Goal: Transaction & Acquisition: Purchase product/service

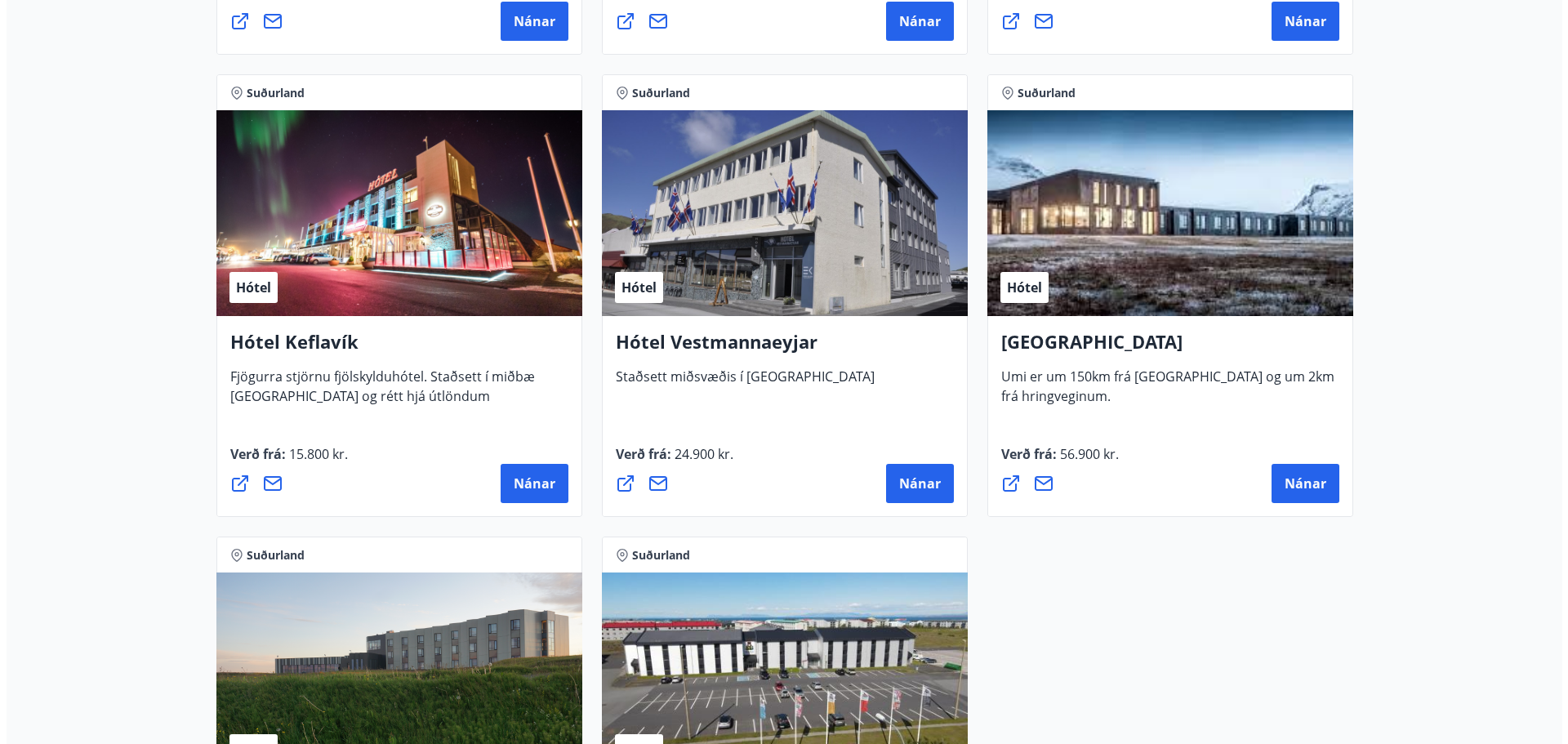
scroll to position [3938, 0]
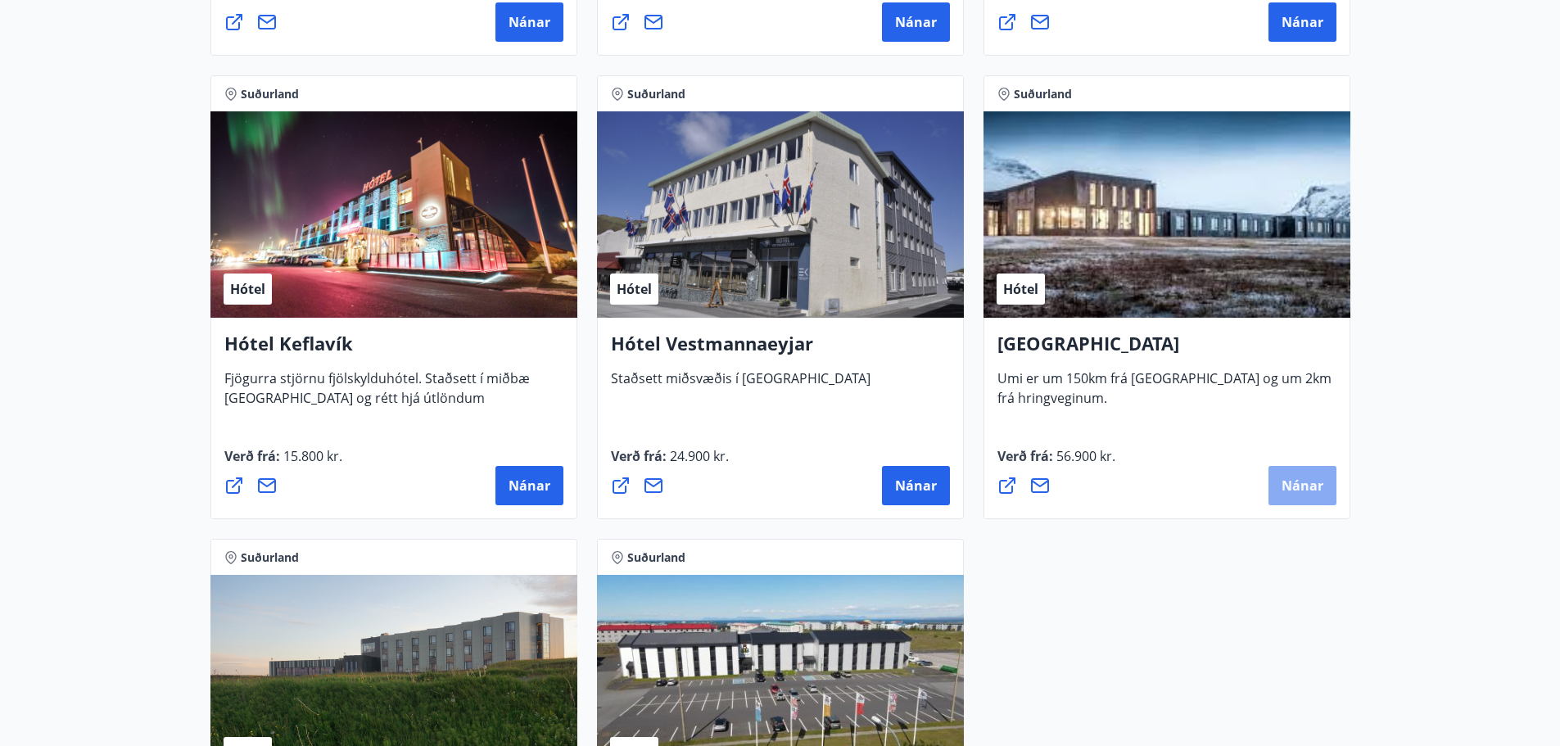
click at [1303, 476] on button "Nánar" at bounding box center [1302, 485] width 68 height 39
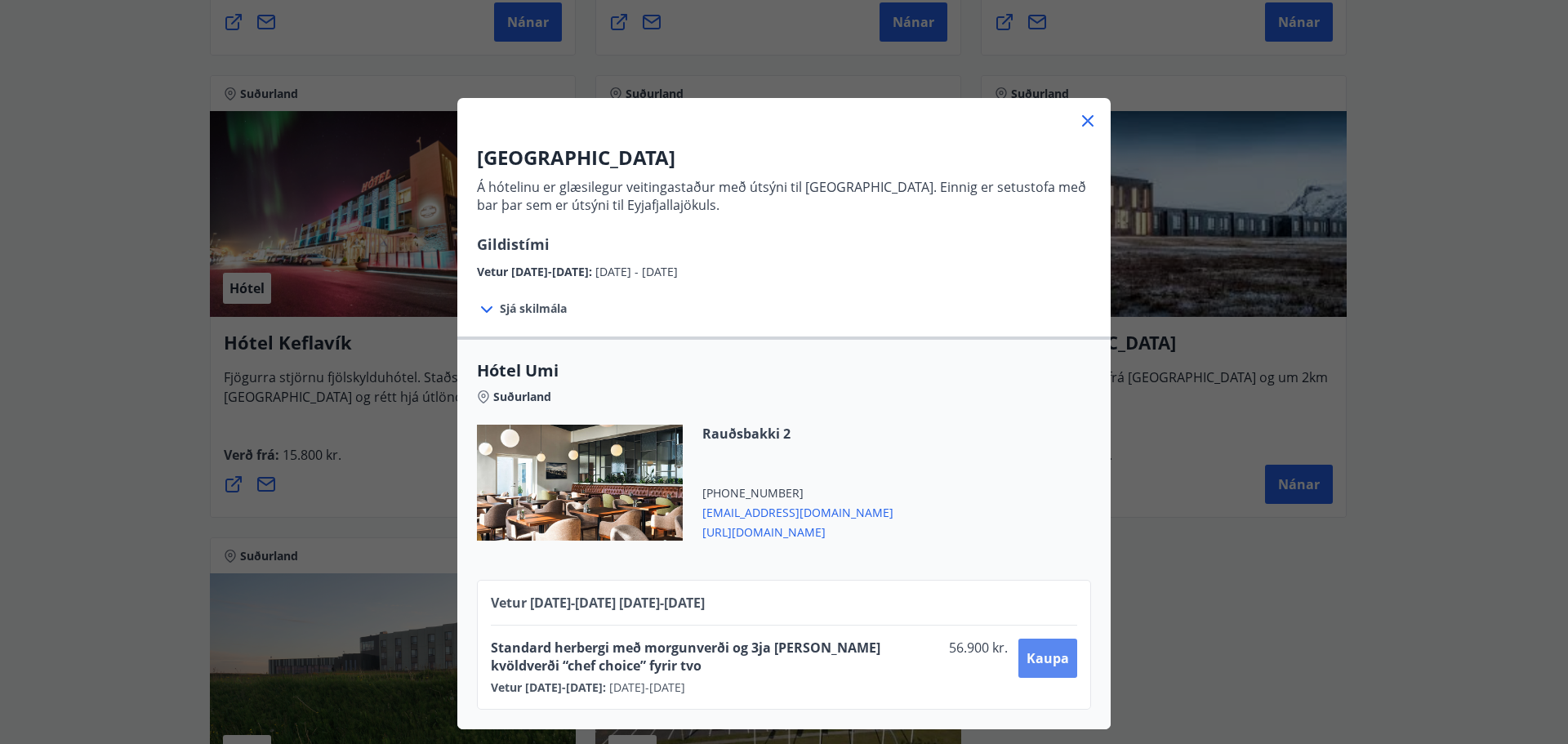
click at [1037, 664] on span "Kaupa" at bounding box center [1047, 658] width 43 height 18
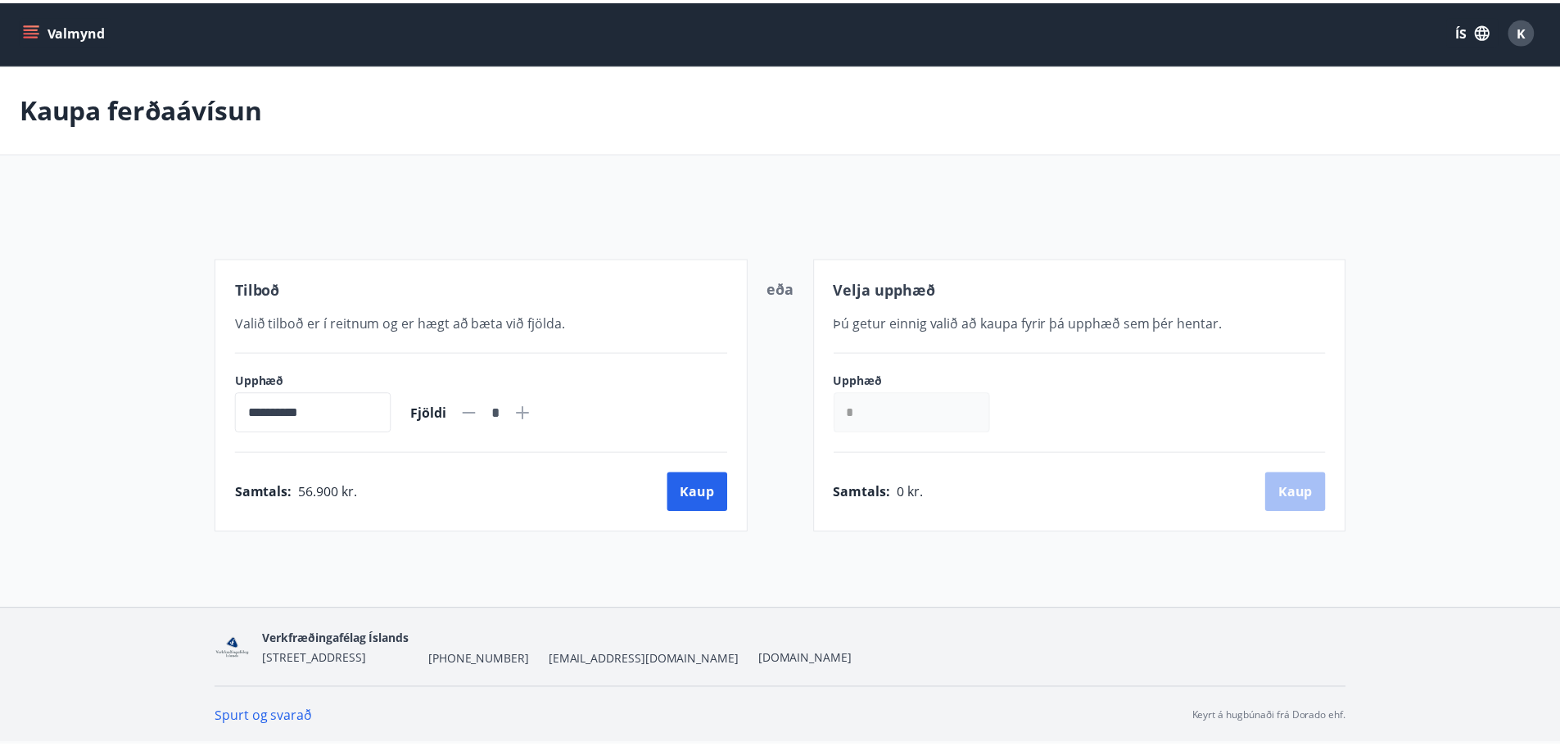
scroll to position [2, 0]
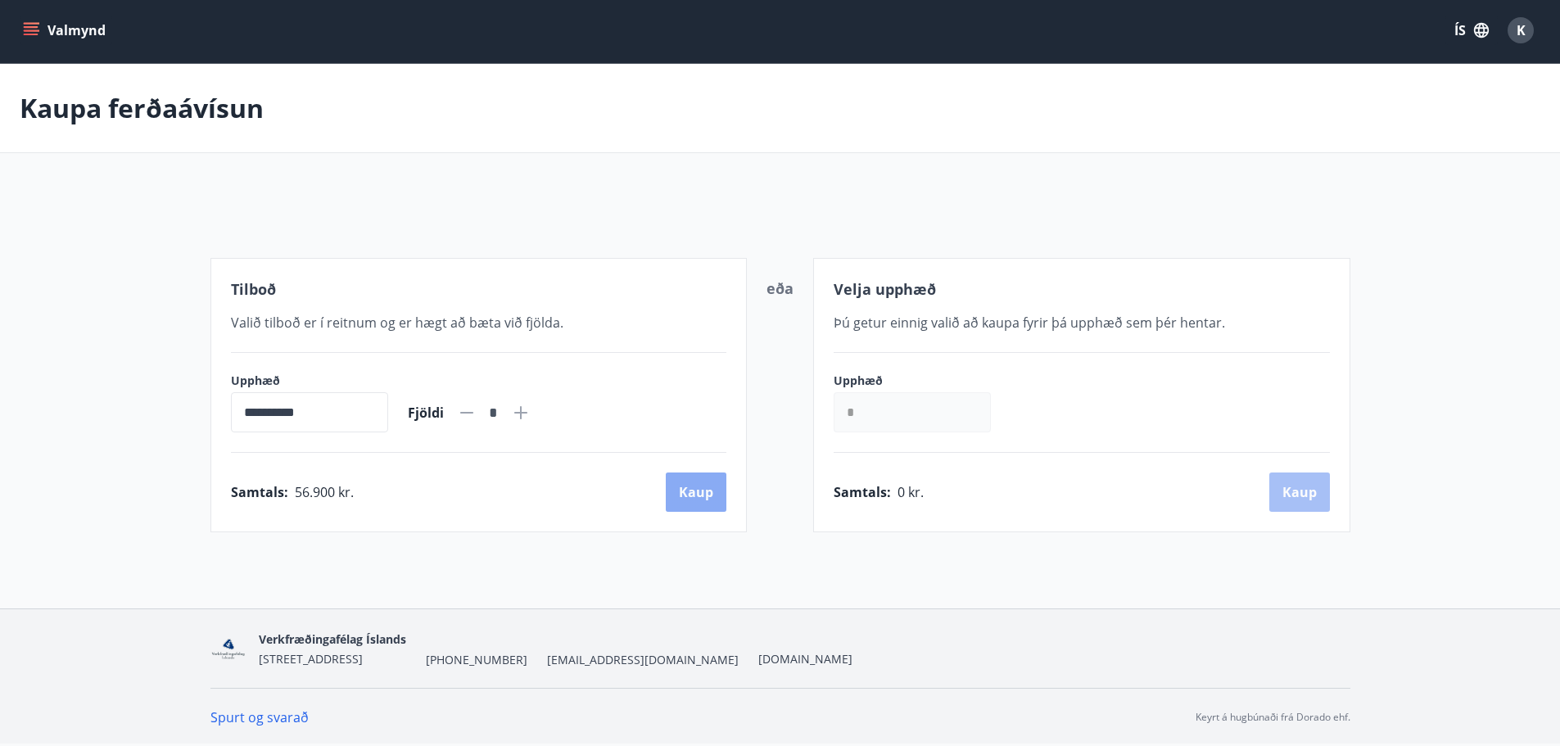
click at [680, 479] on button "Kaup" at bounding box center [696, 491] width 61 height 39
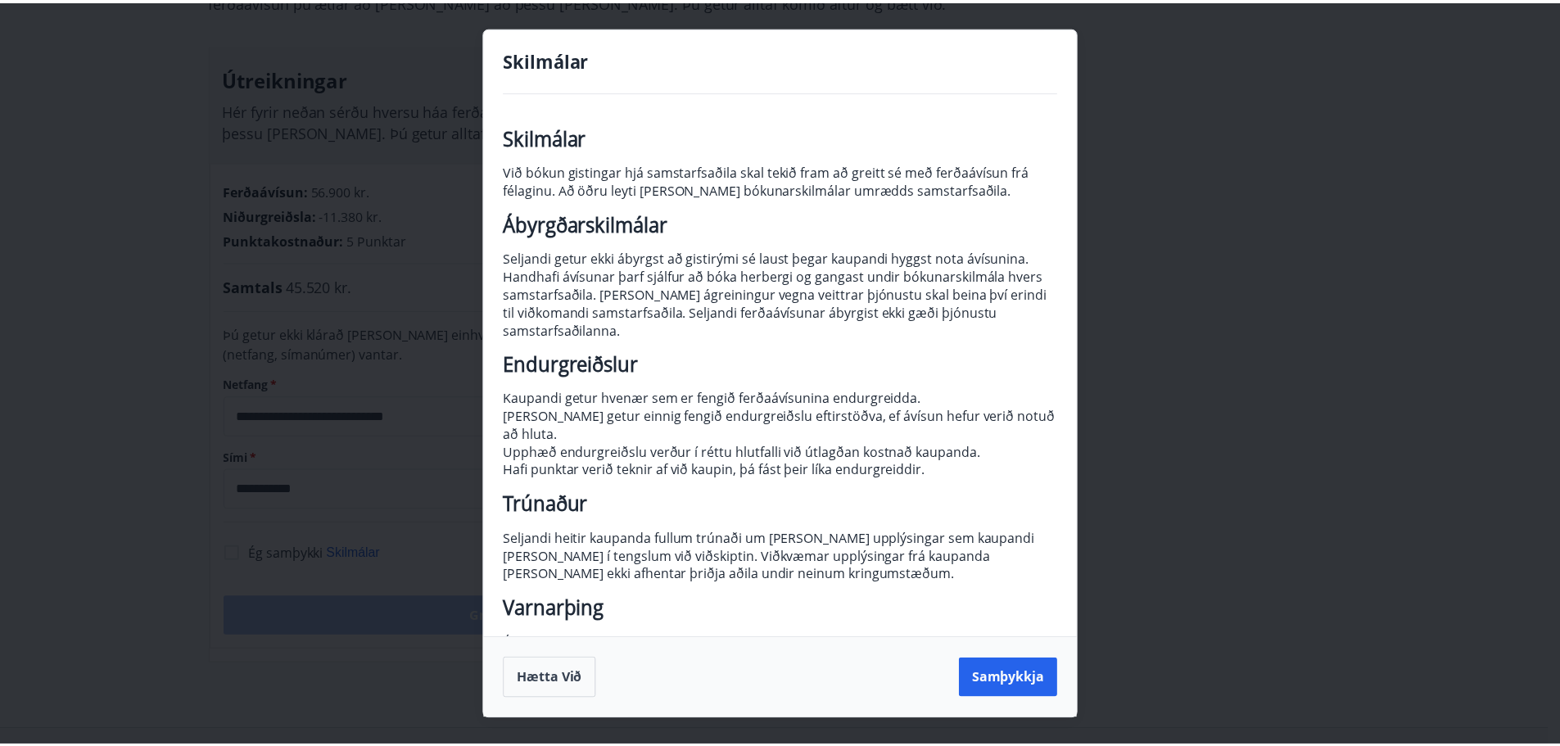
scroll to position [52, 0]
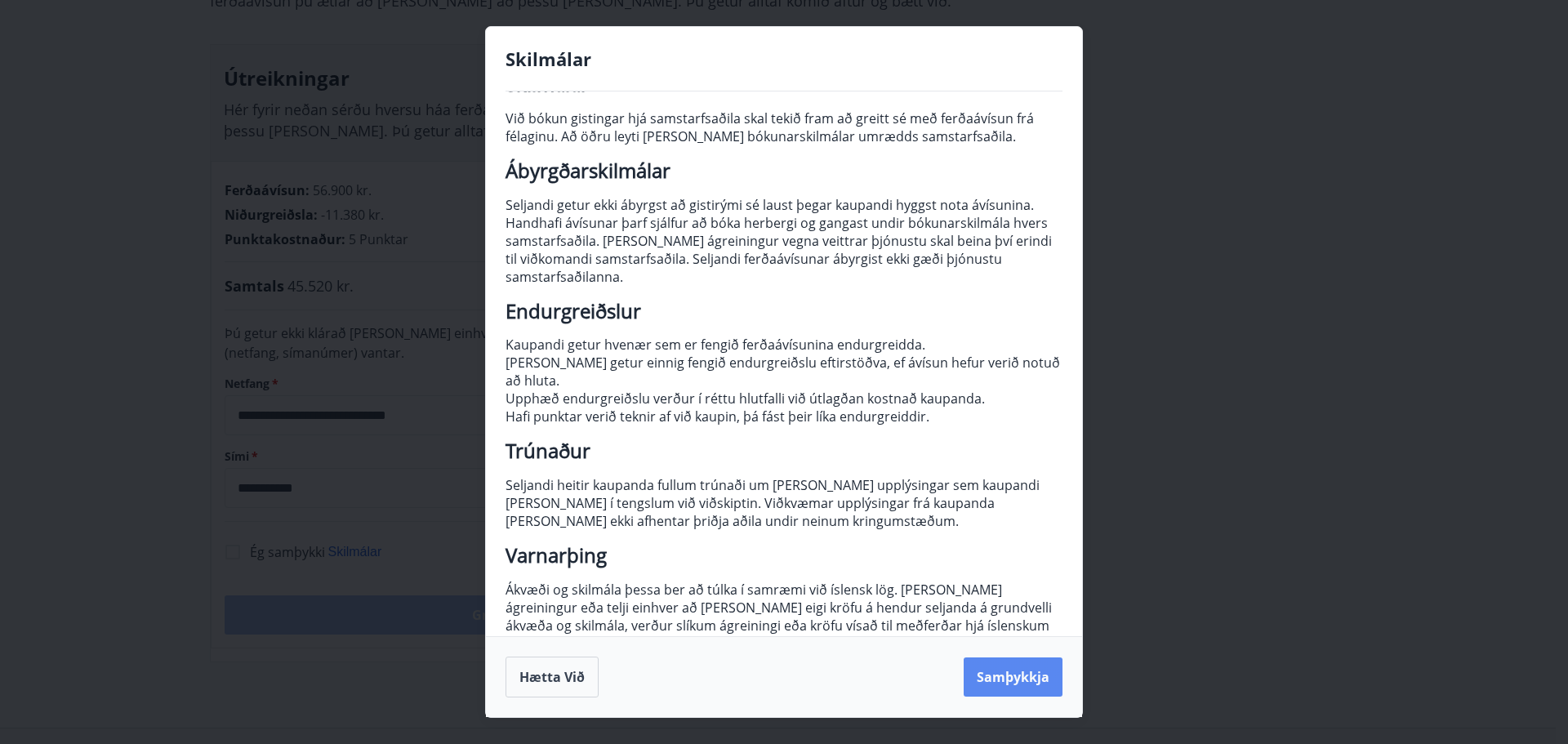
click at [1030, 691] on button "Samþykkja" at bounding box center [1012, 676] width 99 height 39
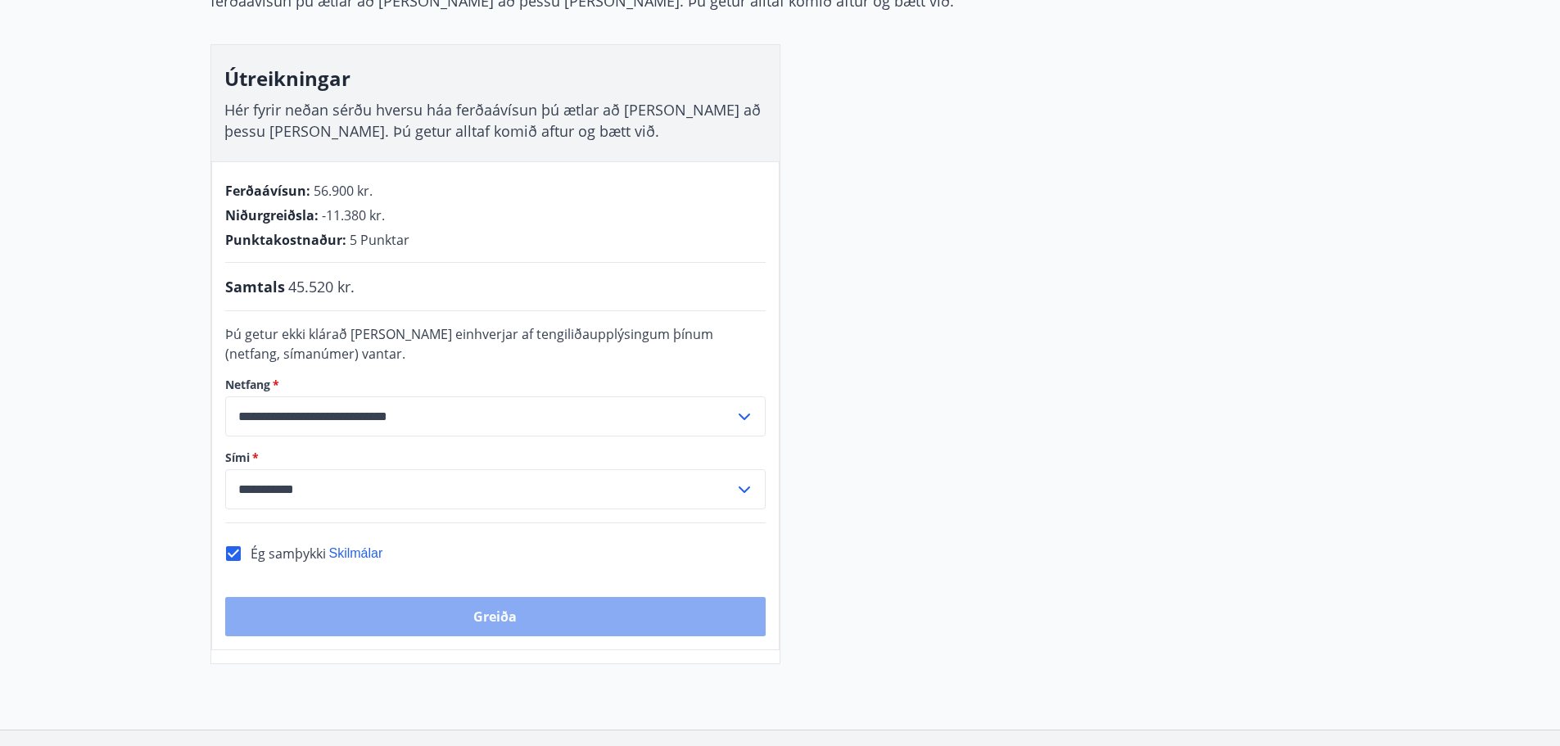
click at [565, 622] on button "Greiða" at bounding box center [495, 616] width 540 height 39
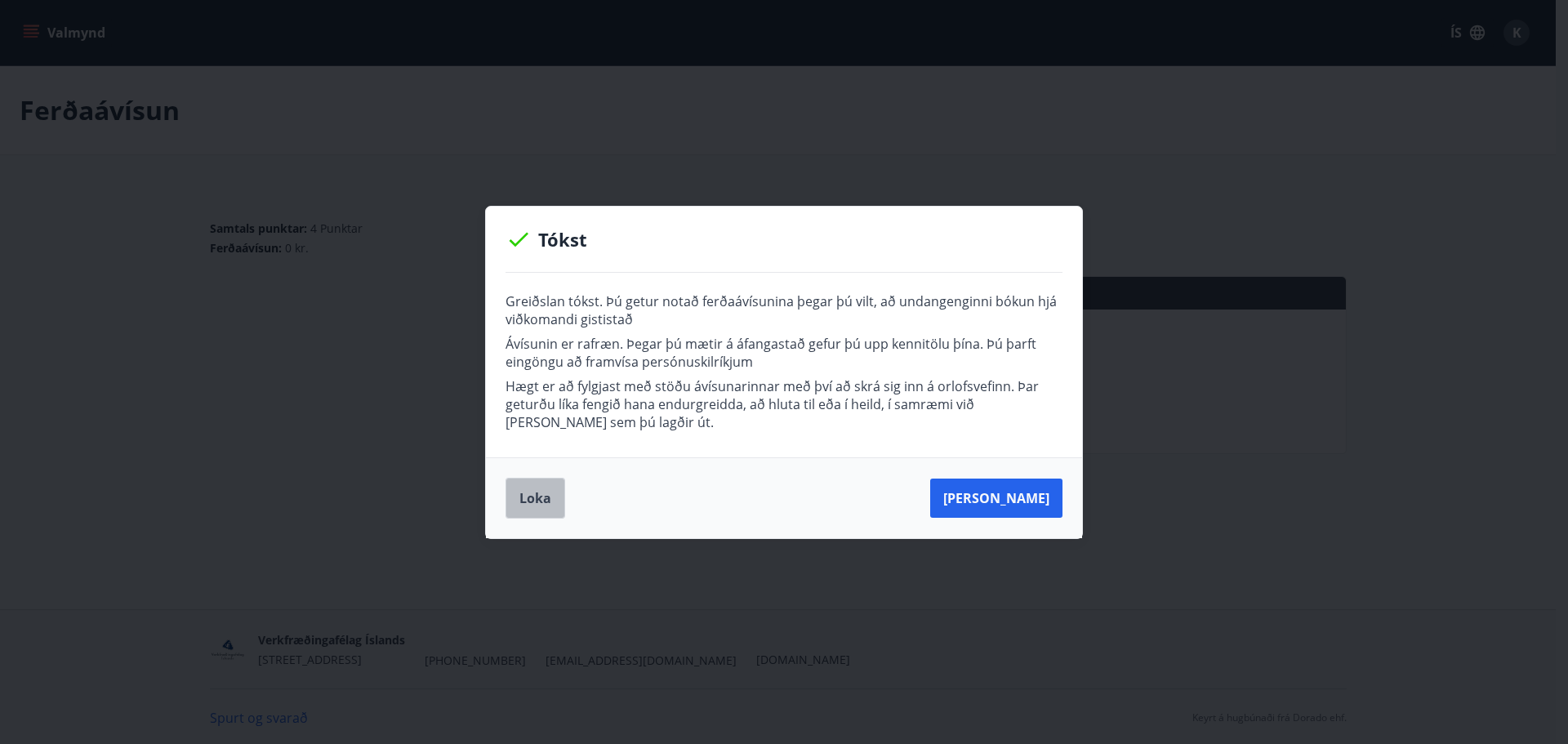
click at [534, 504] on button "Loka" at bounding box center [536, 498] width 60 height 41
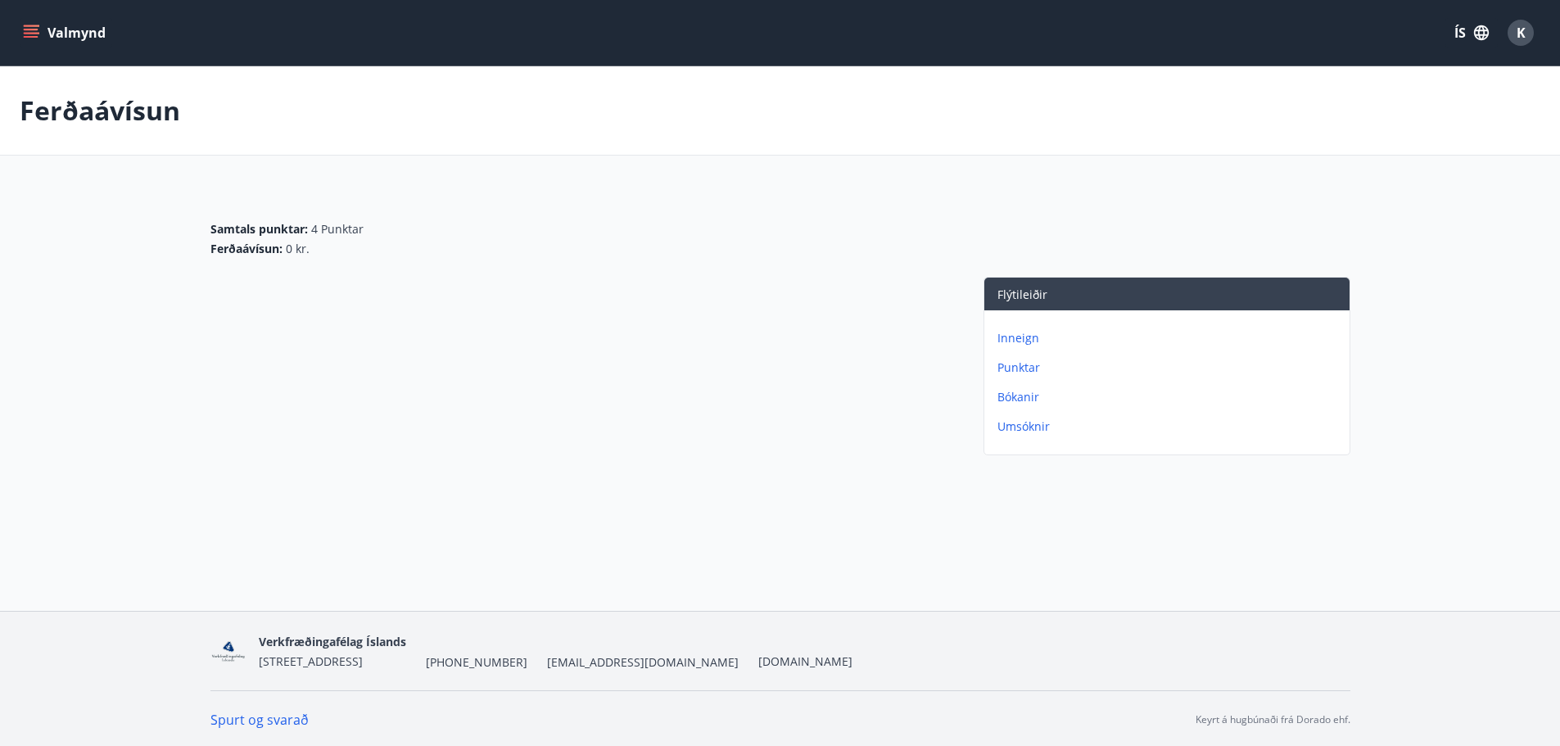
click at [1031, 326] on div "Inneign Punktar Bókanir Umsóknir" at bounding box center [1166, 375] width 365 height 131
click at [1020, 332] on p "Inneign" at bounding box center [1170, 338] width 346 height 16
click at [1020, 332] on p "Ferðaávísun" at bounding box center [1170, 338] width 346 height 16
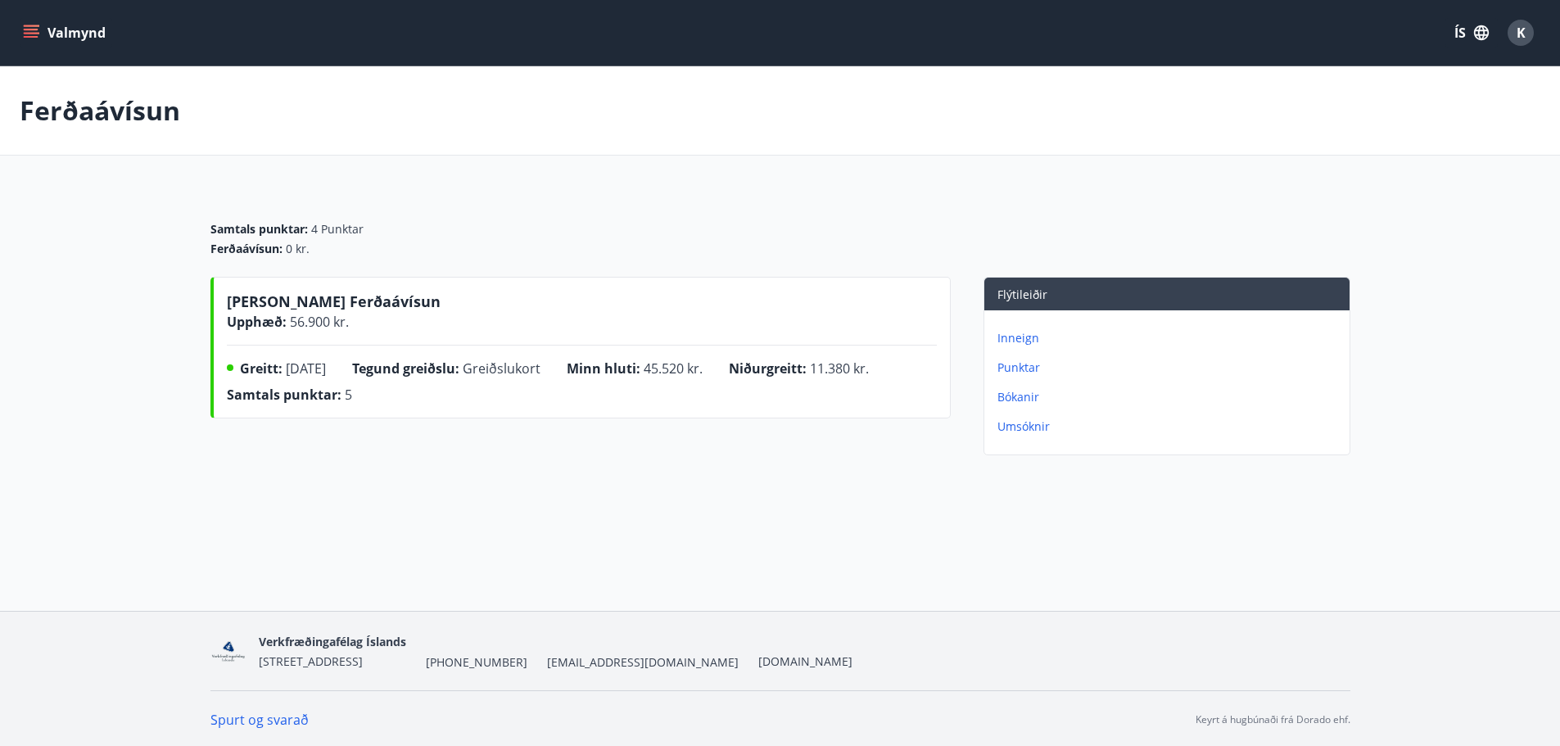
click at [1013, 396] on p "Bókanir" at bounding box center [1170, 397] width 346 height 16
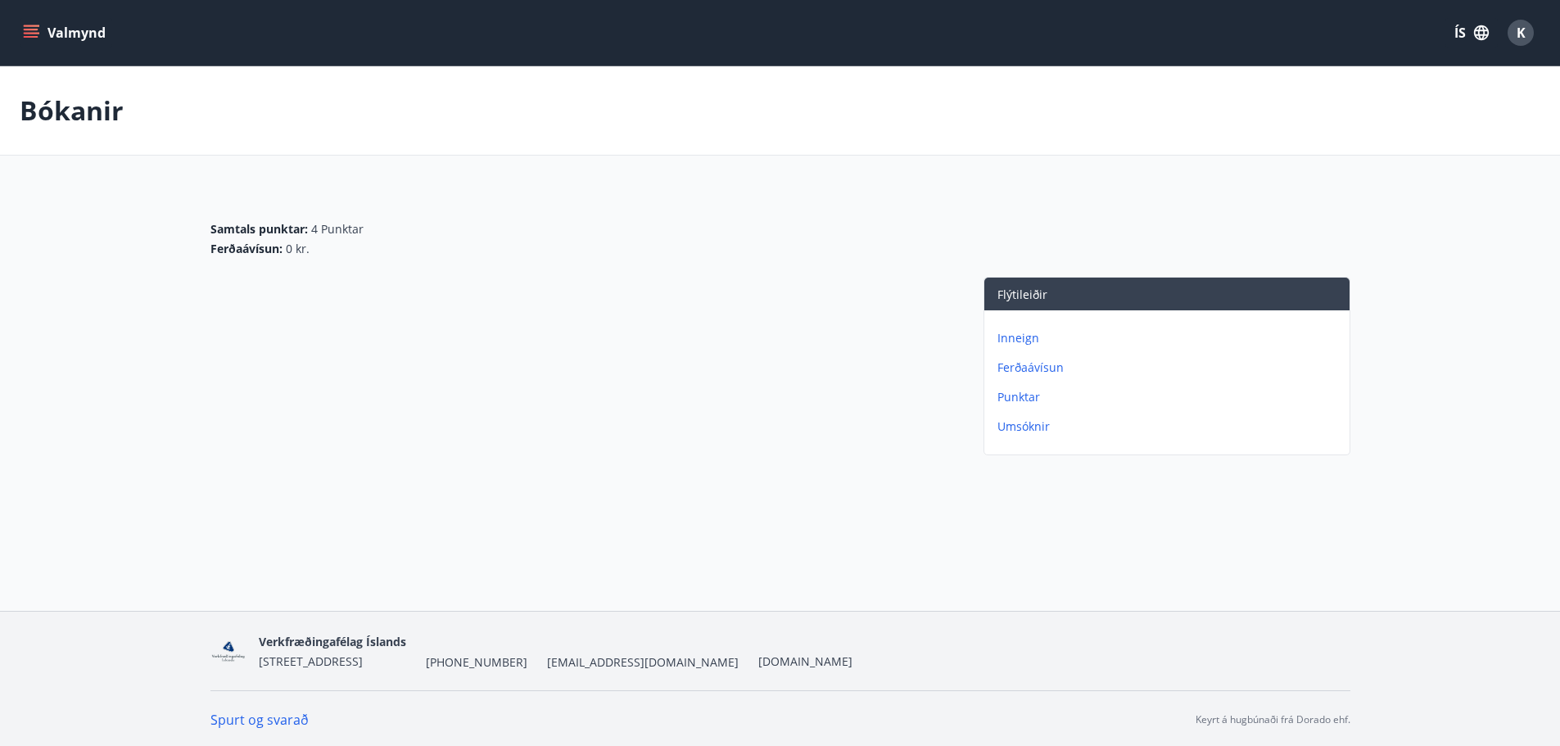
click at [1015, 428] on p "Umsóknir" at bounding box center [1170, 426] width 346 height 16
click at [1024, 337] on p "Inneign" at bounding box center [1170, 338] width 346 height 16
click at [1017, 398] on p "Bókanir" at bounding box center [1170, 397] width 346 height 16
click at [65, 35] on button "Valmynd" at bounding box center [66, 32] width 93 height 29
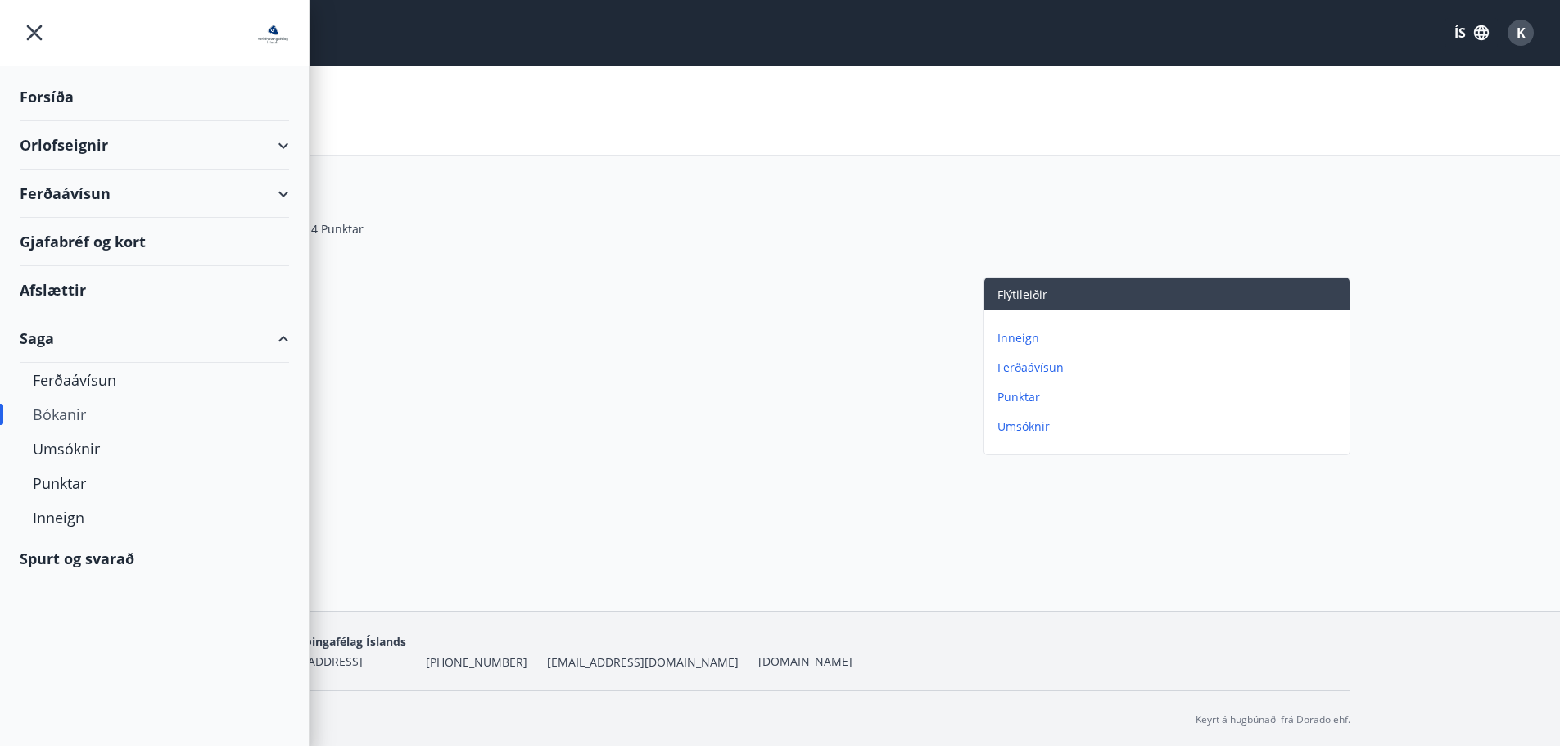
click at [90, 201] on div "Ferðaávísun" at bounding box center [154, 194] width 269 height 48
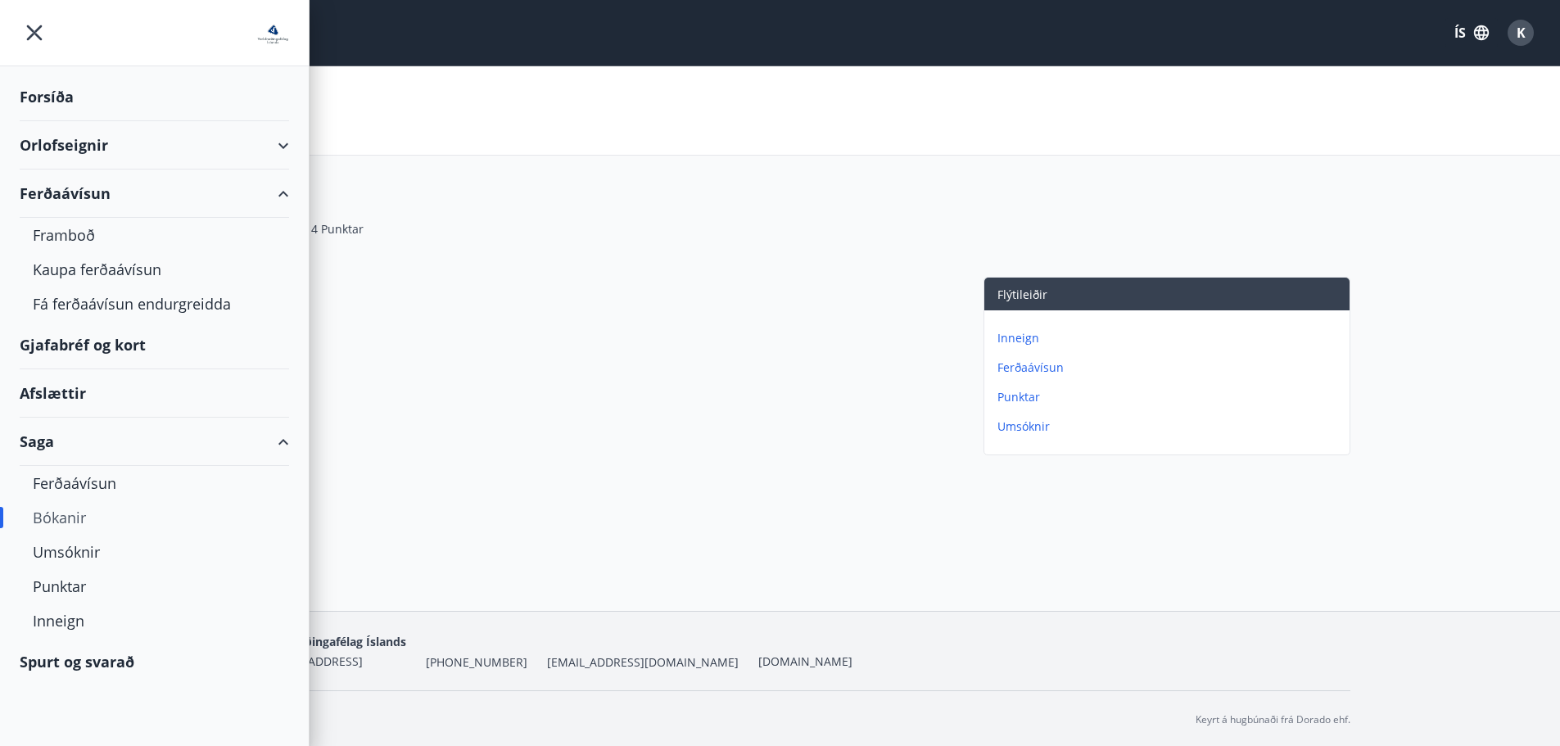
click at [96, 356] on div "Gjafabréf og kort" at bounding box center [154, 345] width 269 height 48
click at [767, 382] on div at bounding box center [580, 369] width 740 height 185
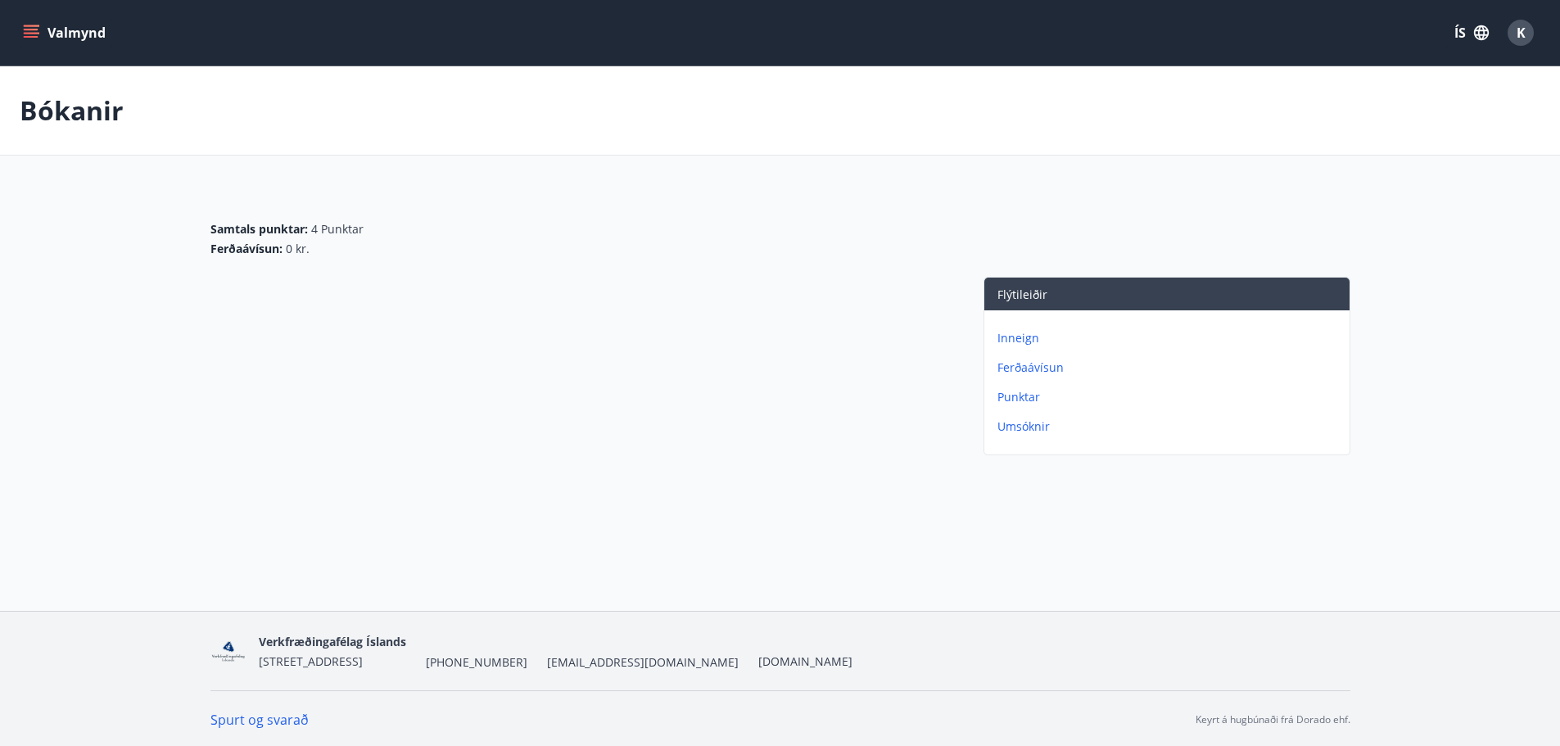
click at [1037, 366] on p "Ferðaávísun" at bounding box center [1170, 367] width 346 height 16
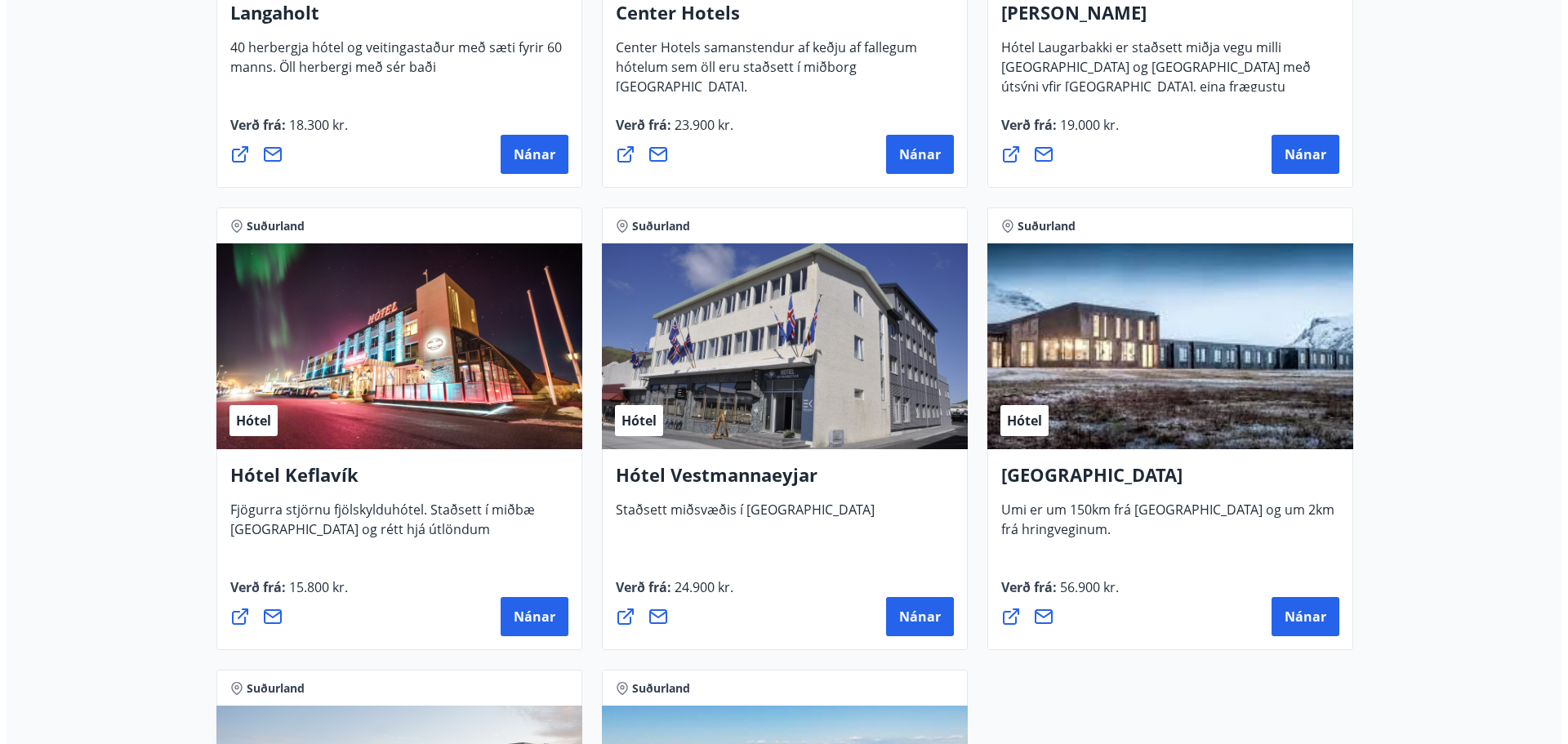
scroll to position [3804, 0]
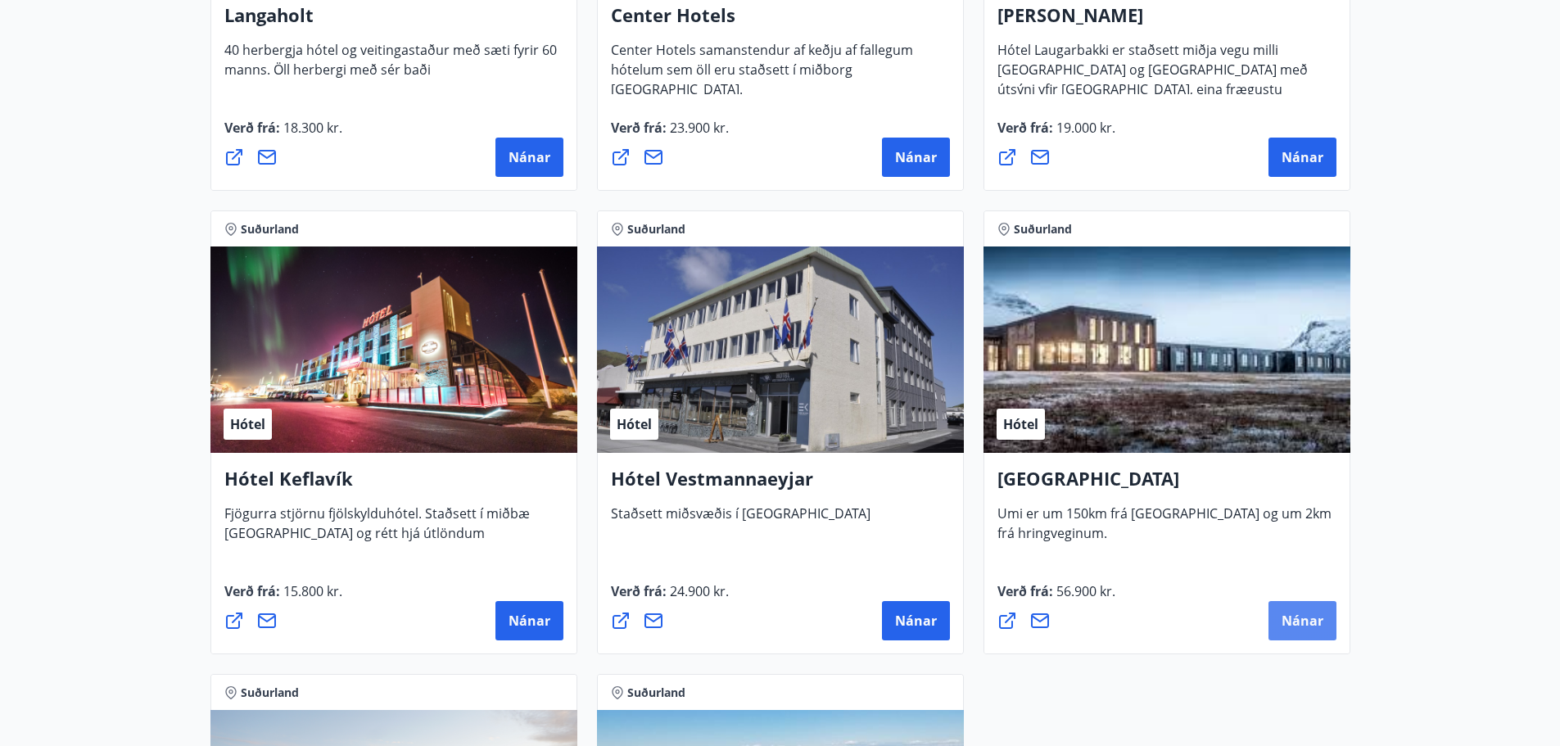
click at [1279, 617] on button "Nánar" at bounding box center [1302, 620] width 68 height 39
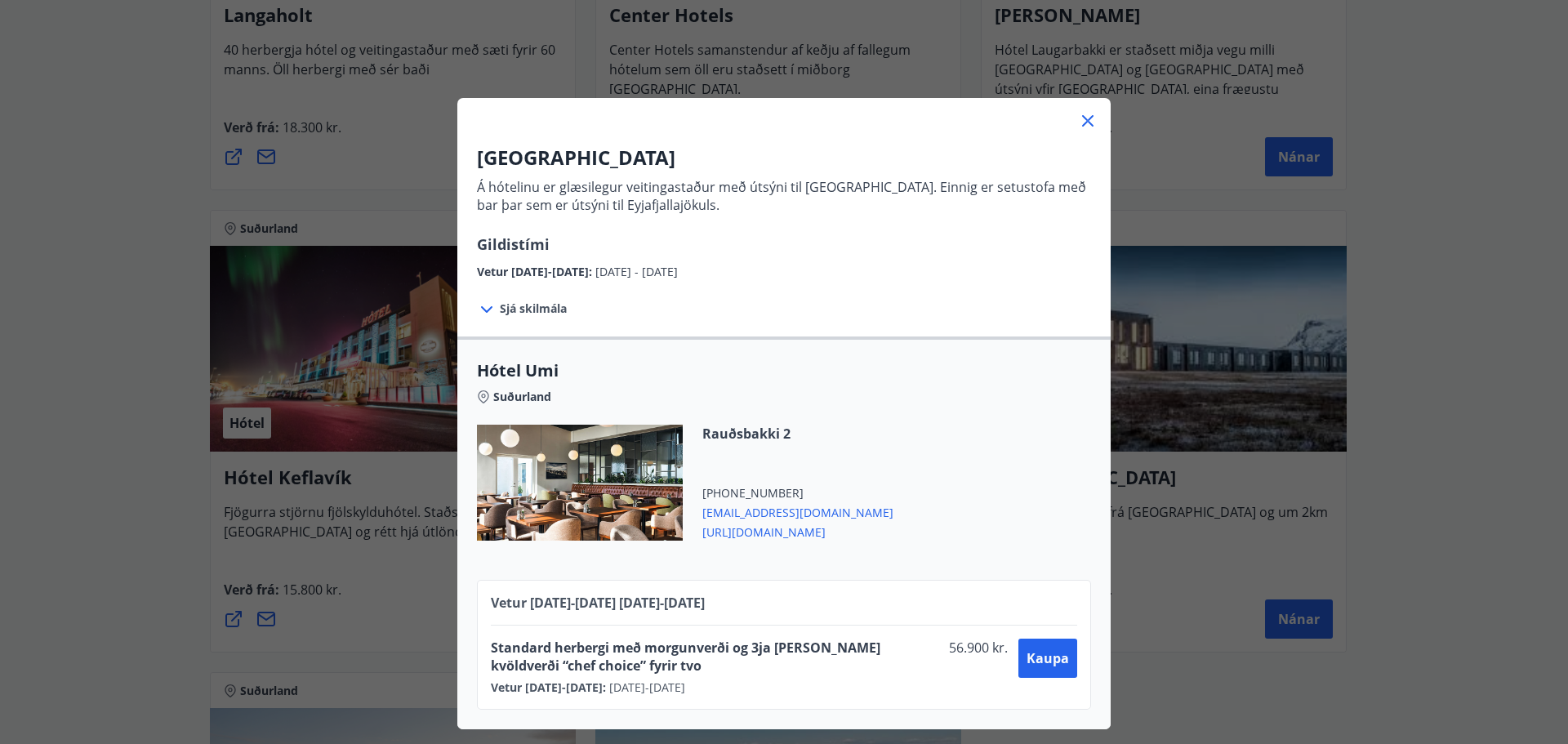
click at [566, 651] on span "Standard herbergi með morgunverði og 3ja [PERSON_NAME] kvöldverði “chef choice”…" at bounding box center [716, 656] width 452 height 36
click at [510, 309] on span "Sjá skilmála" at bounding box center [533, 308] width 67 height 16
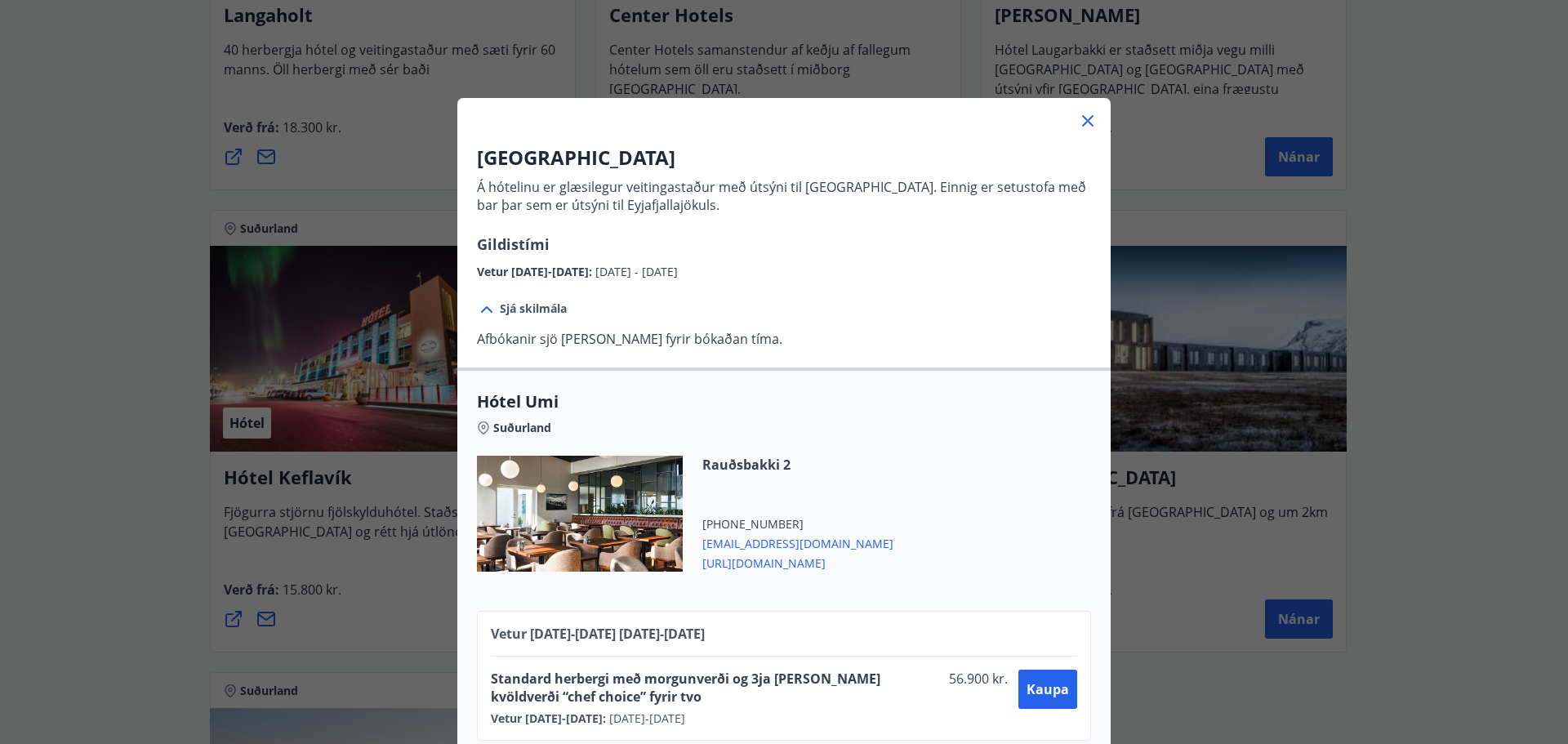
scroll to position [29, 0]
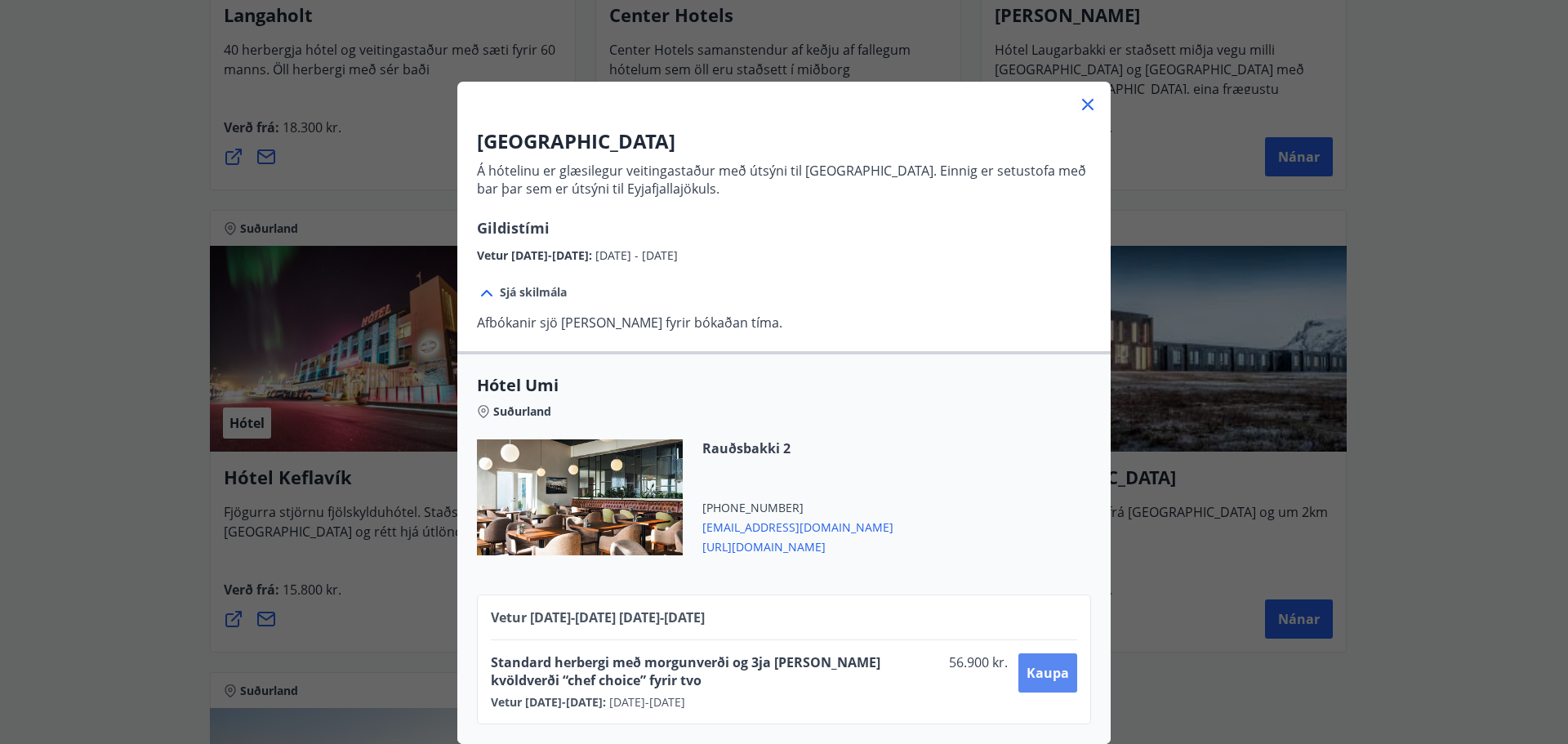
click at [1026, 668] on span "Kaupa" at bounding box center [1047, 673] width 43 height 18
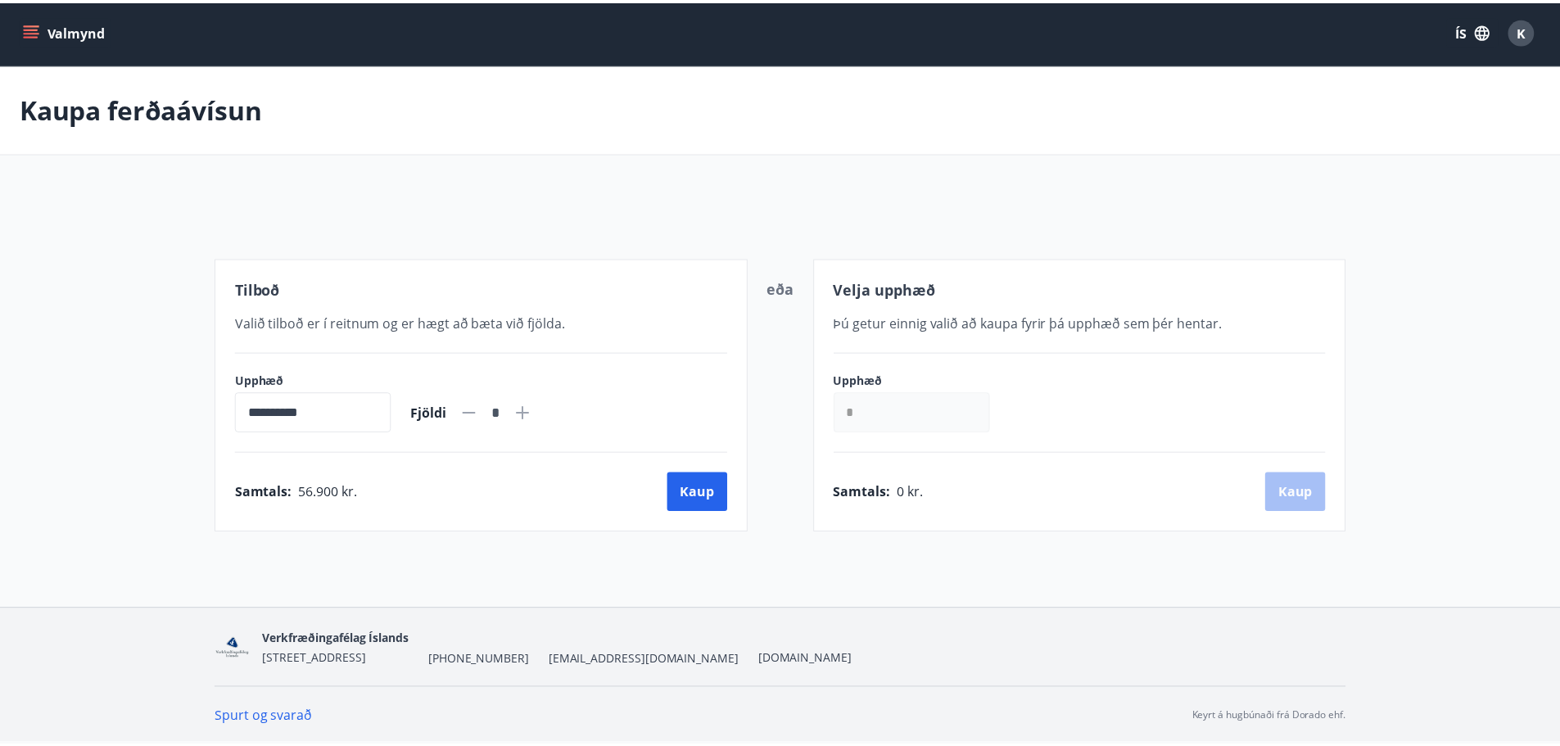
scroll to position [2, 0]
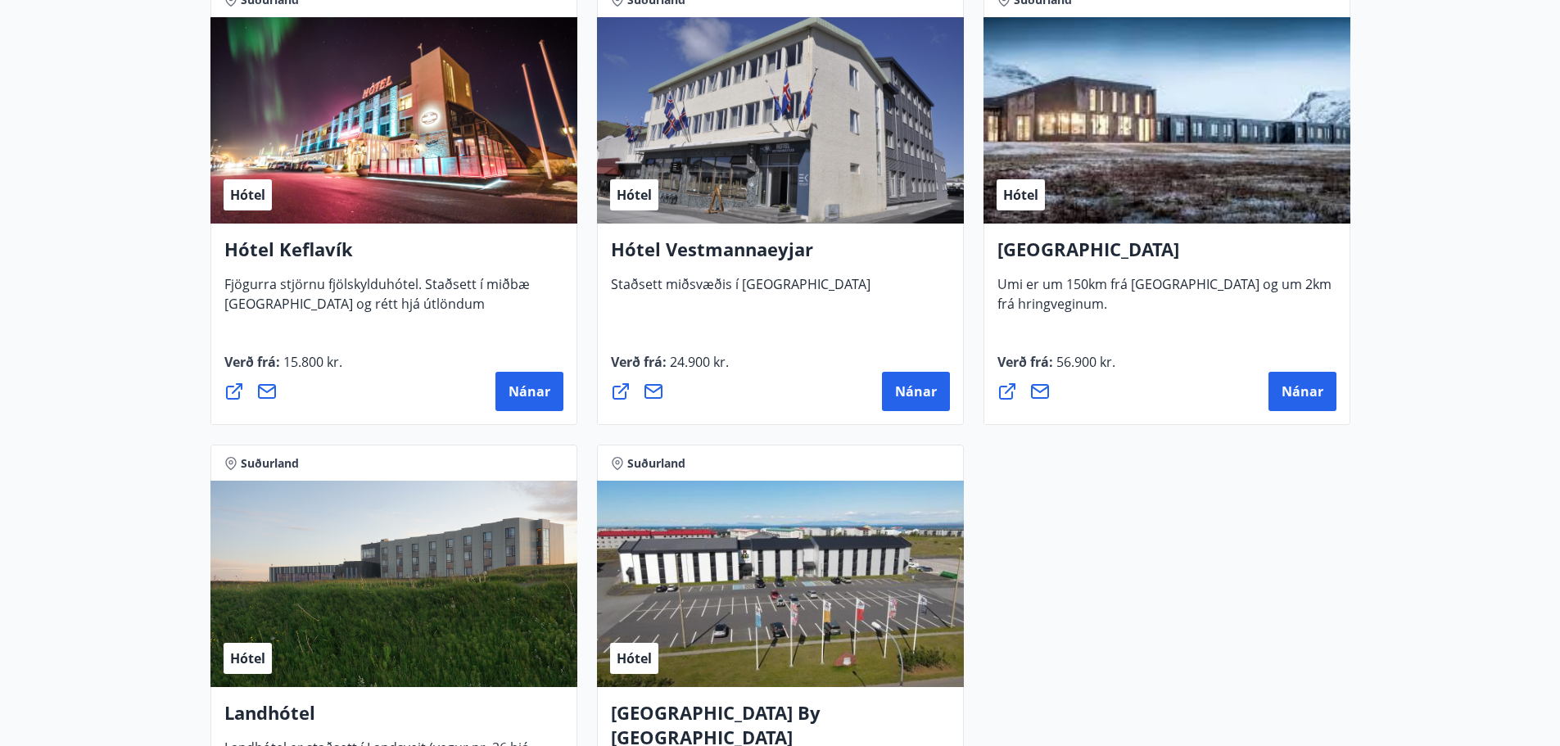
scroll to position [4044, 0]
click at [1021, 212] on div "Hótel" at bounding box center [1166, 119] width 367 height 206
click at [1045, 387] on icon at bounding box center [1040, 391] width 20 height 20
click at [1034, 391] on icon at bounding box center [1040, 391] width 20 height 20
click at [1004, 389] on icon at bounding box center [1007, 391] width 20 height 20
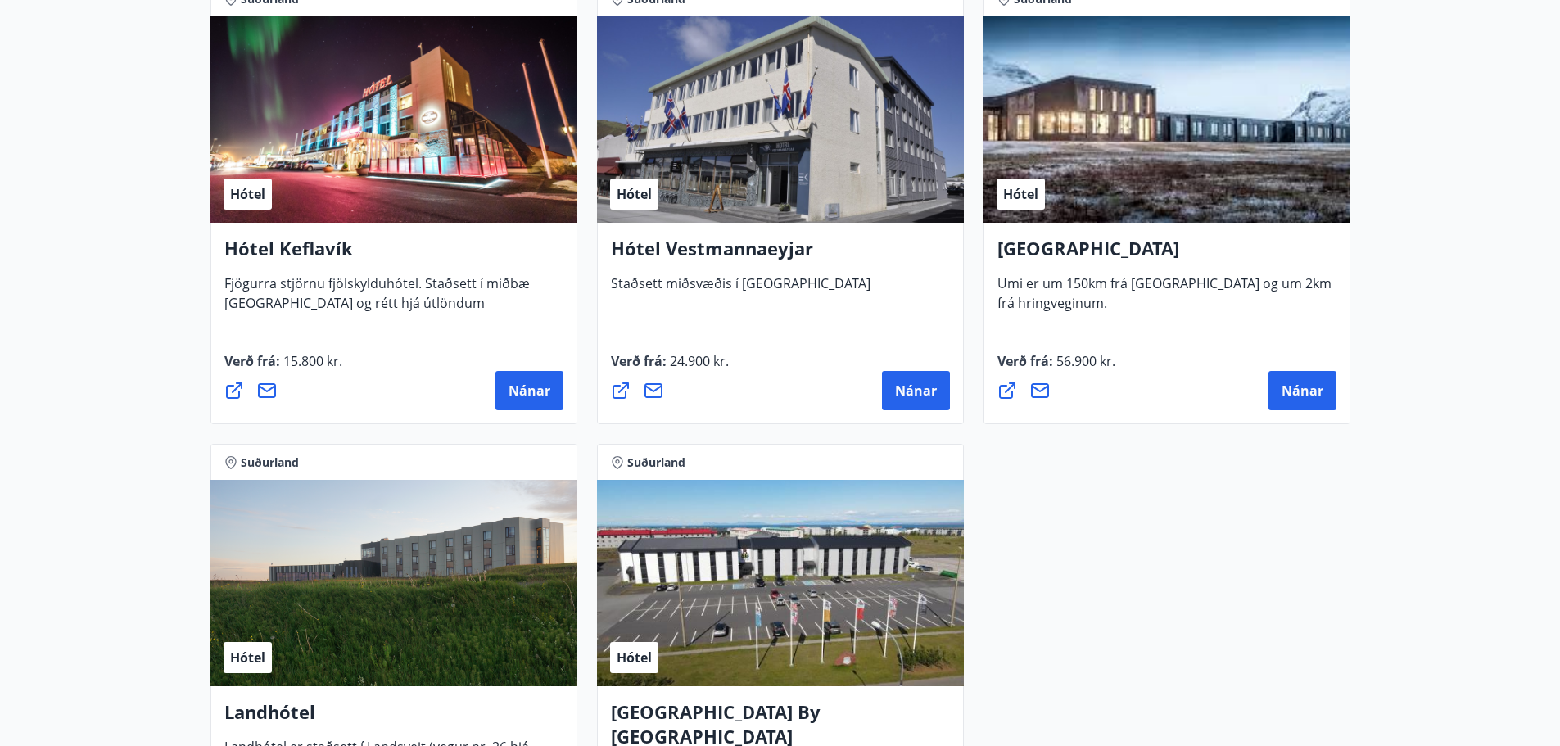
click at [652, 389] on icon at bounding box center [654, 391] width 20 height 20
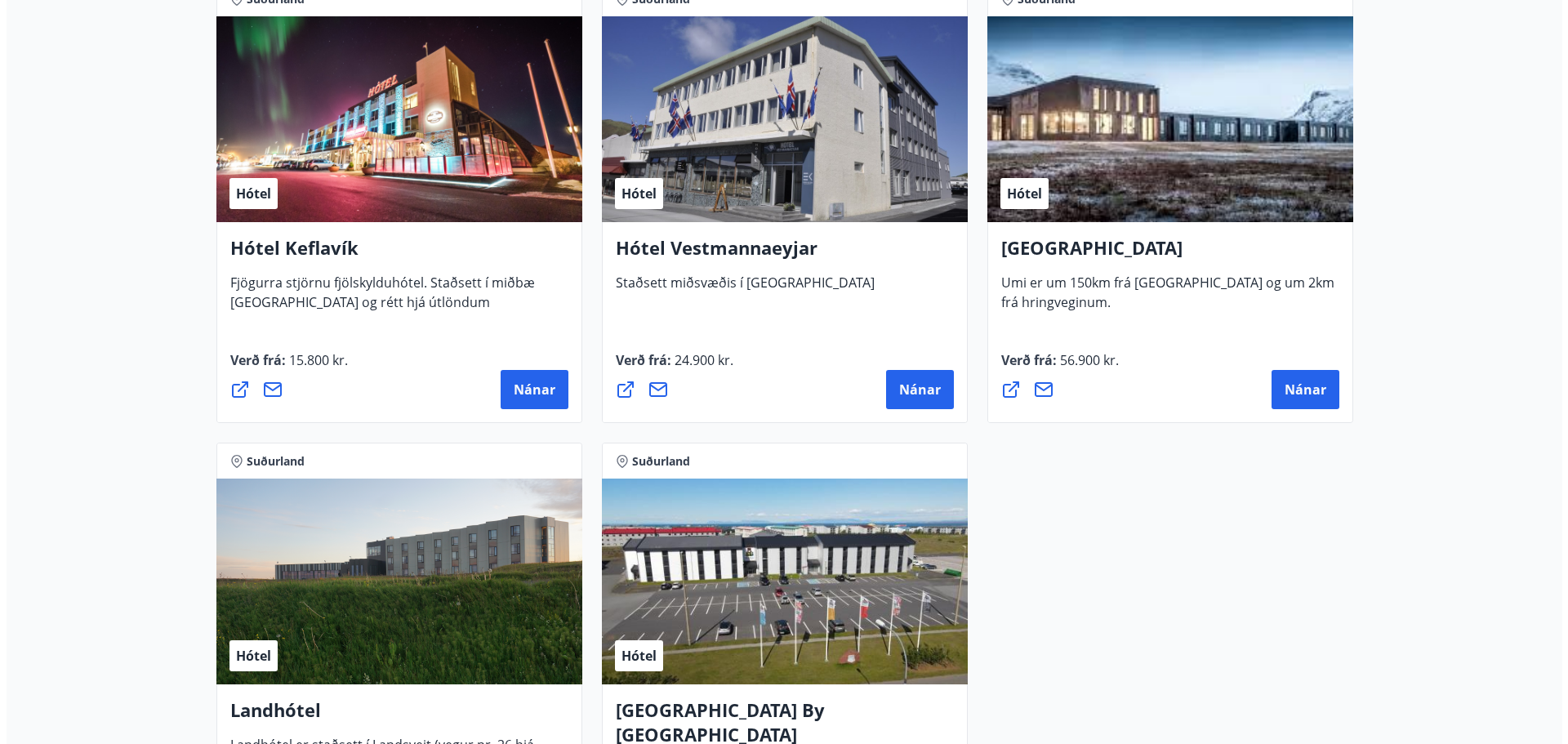
scroll to position [3982, 0]
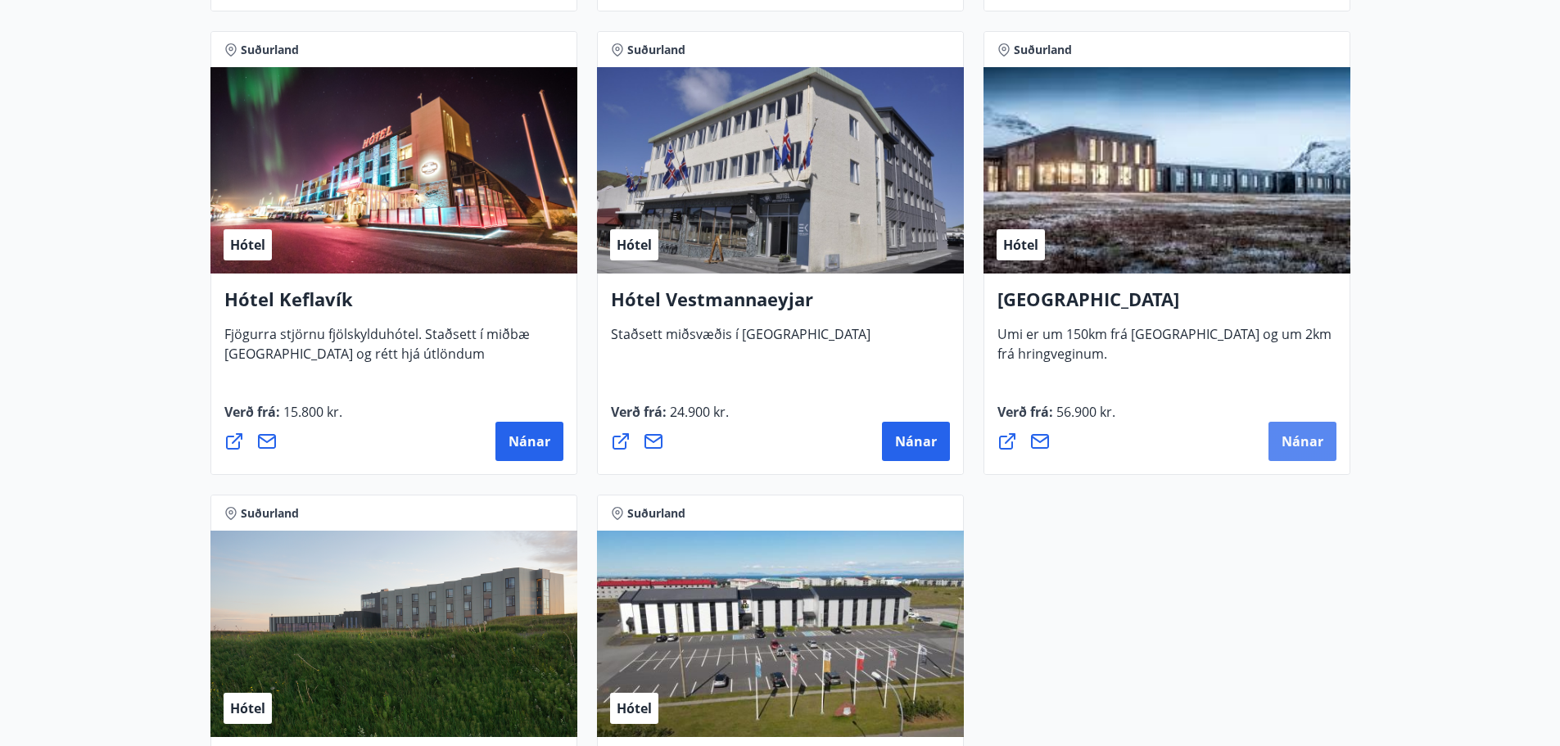
click at [1295, 433] on span "Nánar" at bounding box center [1303, 441] width 42 height 18
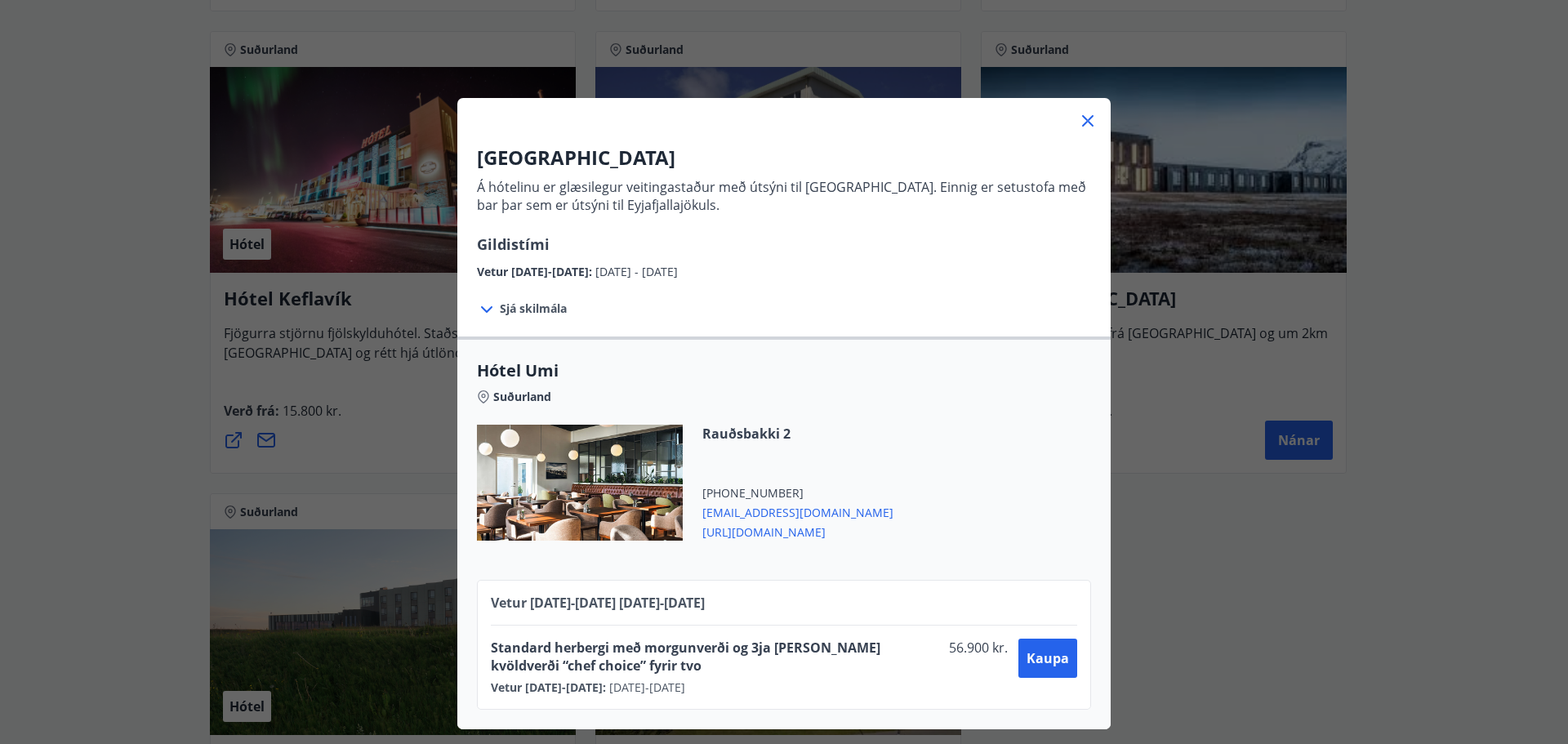
click at [600, 594] on span "Vetur 2025-2026 01.10.25 - 31.05.26" at bounding box center [597, 602] width 214 height 18
click at [1078, 124] on icon at bounding box center [1088, 121] width 20 height 20
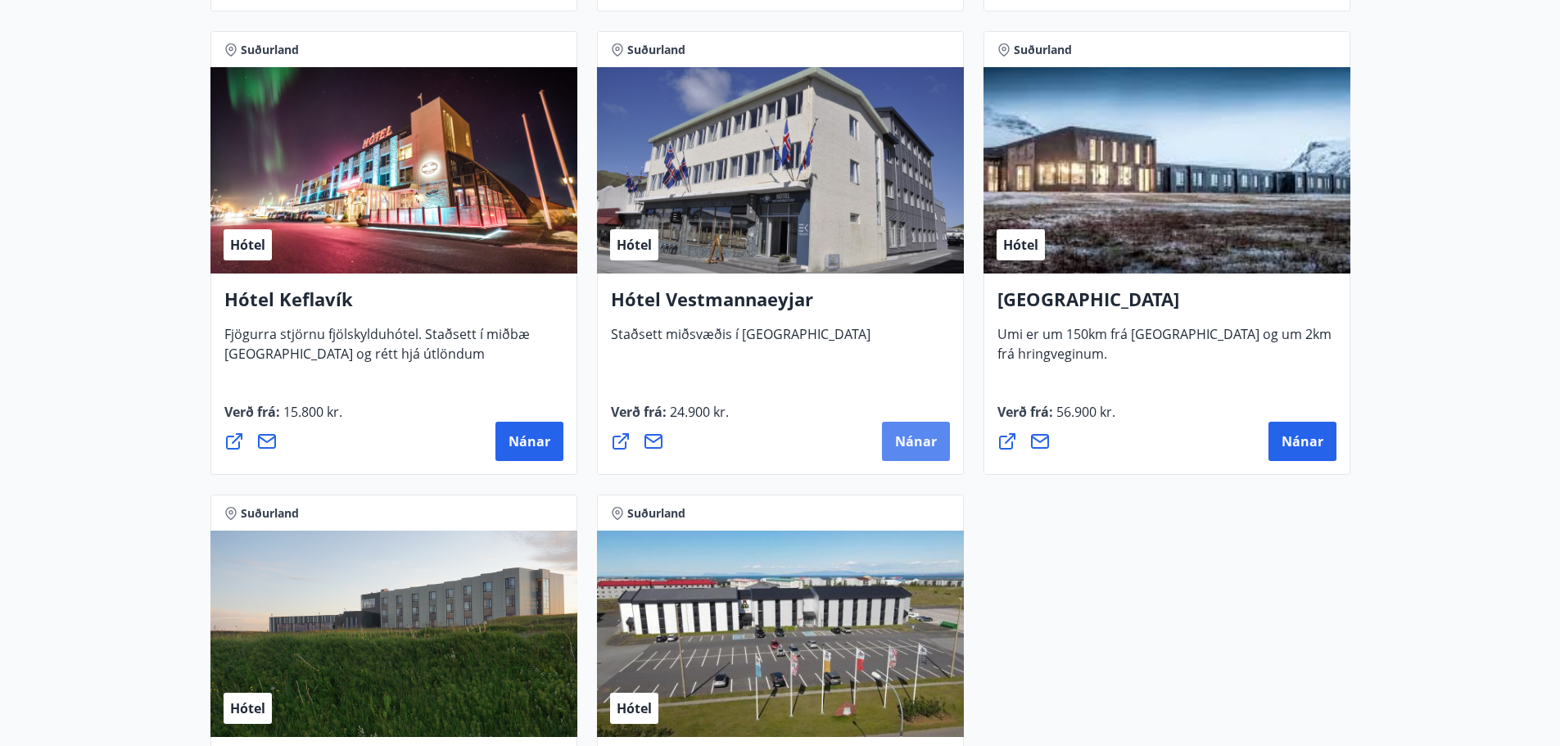
click at [927, 433] on span "Nánar" at bounding box center [916, 441] width 42 height 18
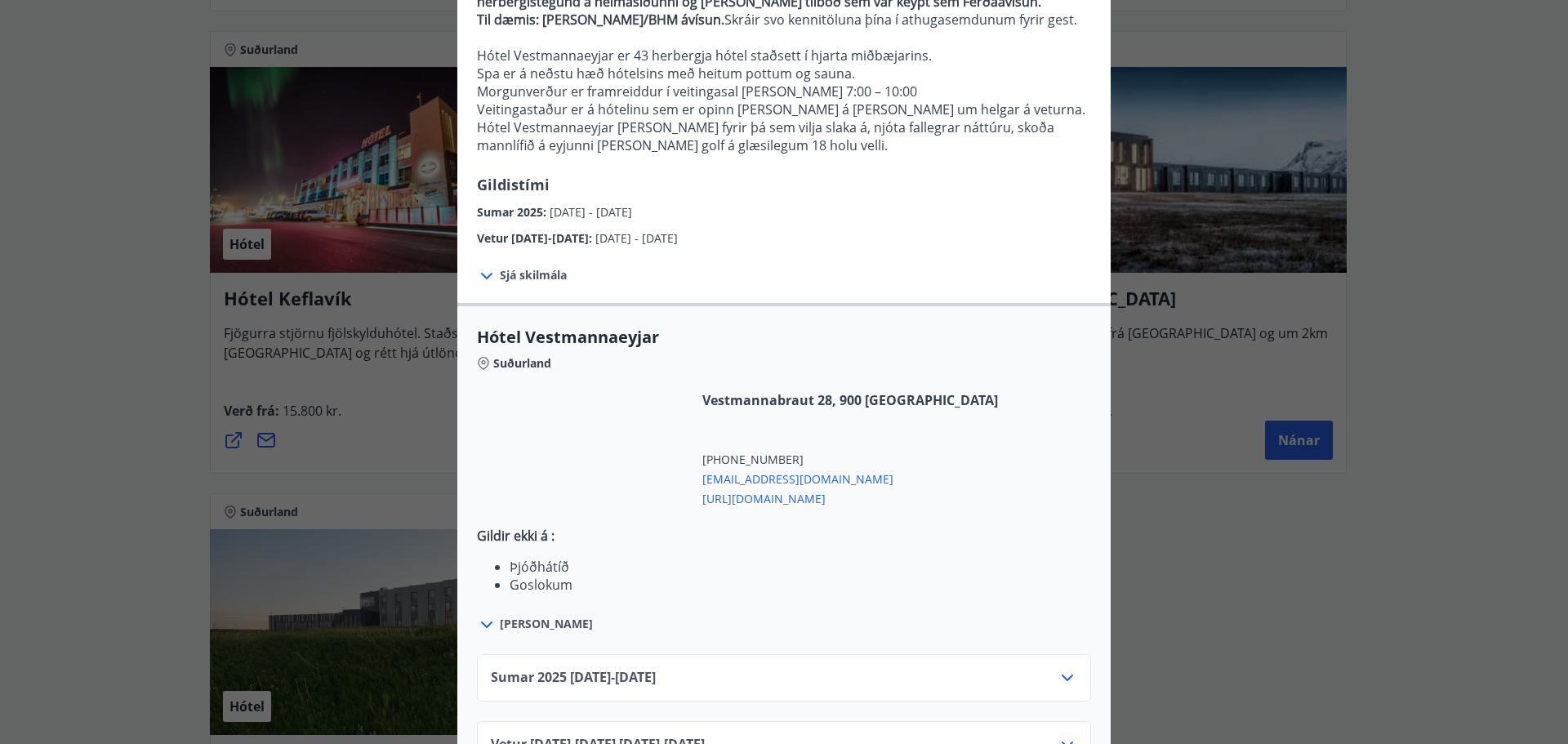
scroll to position [277, 0]
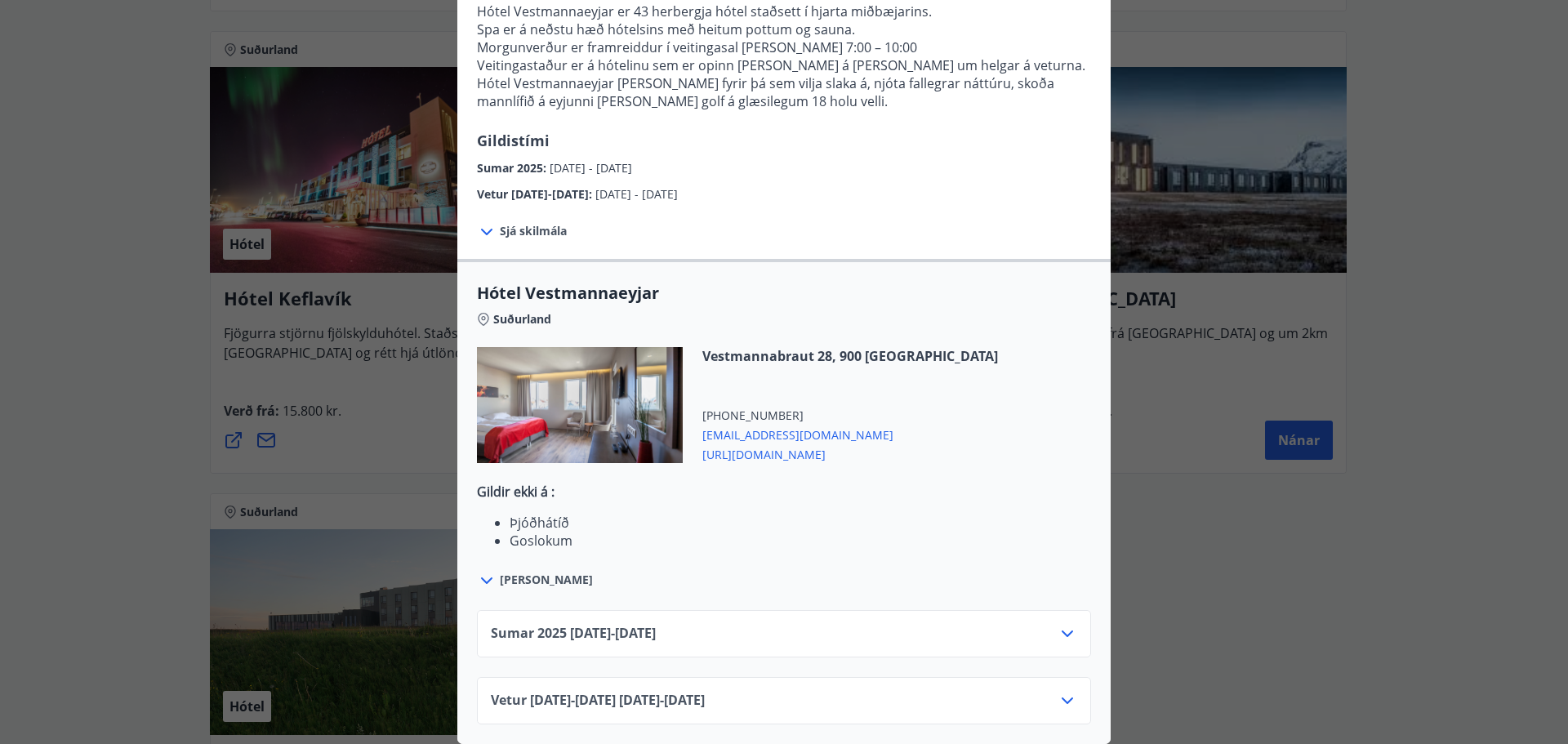
click at [1075, 692] on div "Vetur 2025-2026 01.10.25 - 30.04.26" at bounding box center [784, 700] width 614 height 47
click at [1057, 691] on icon at bounding box center [1067, 701] width 20 height 20
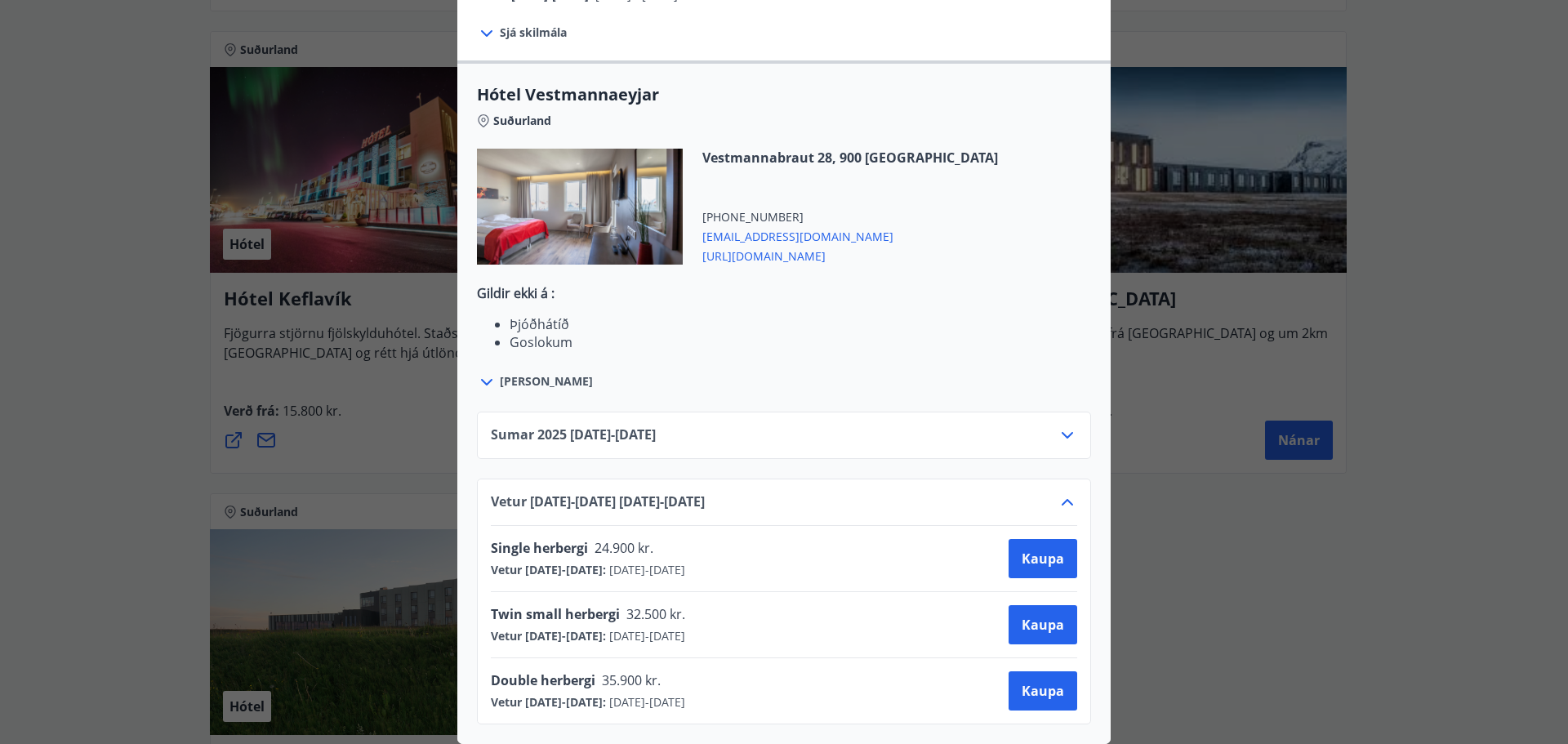
scroll to position [476, 0]
click at [1023, 550] on span "Kaupa" at bounding box center [1042, 558] width 43 height 18
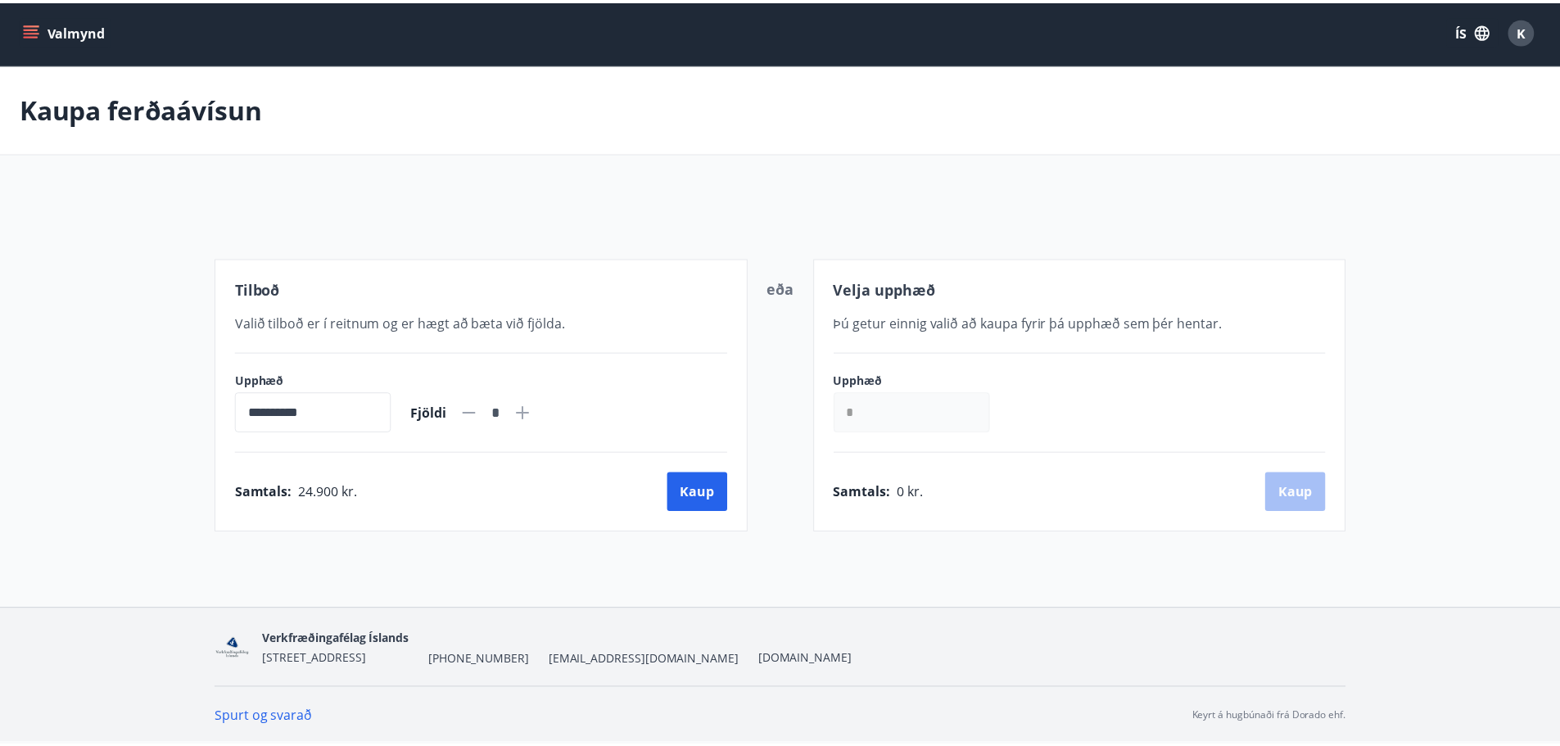
scroll to position [2, 0]
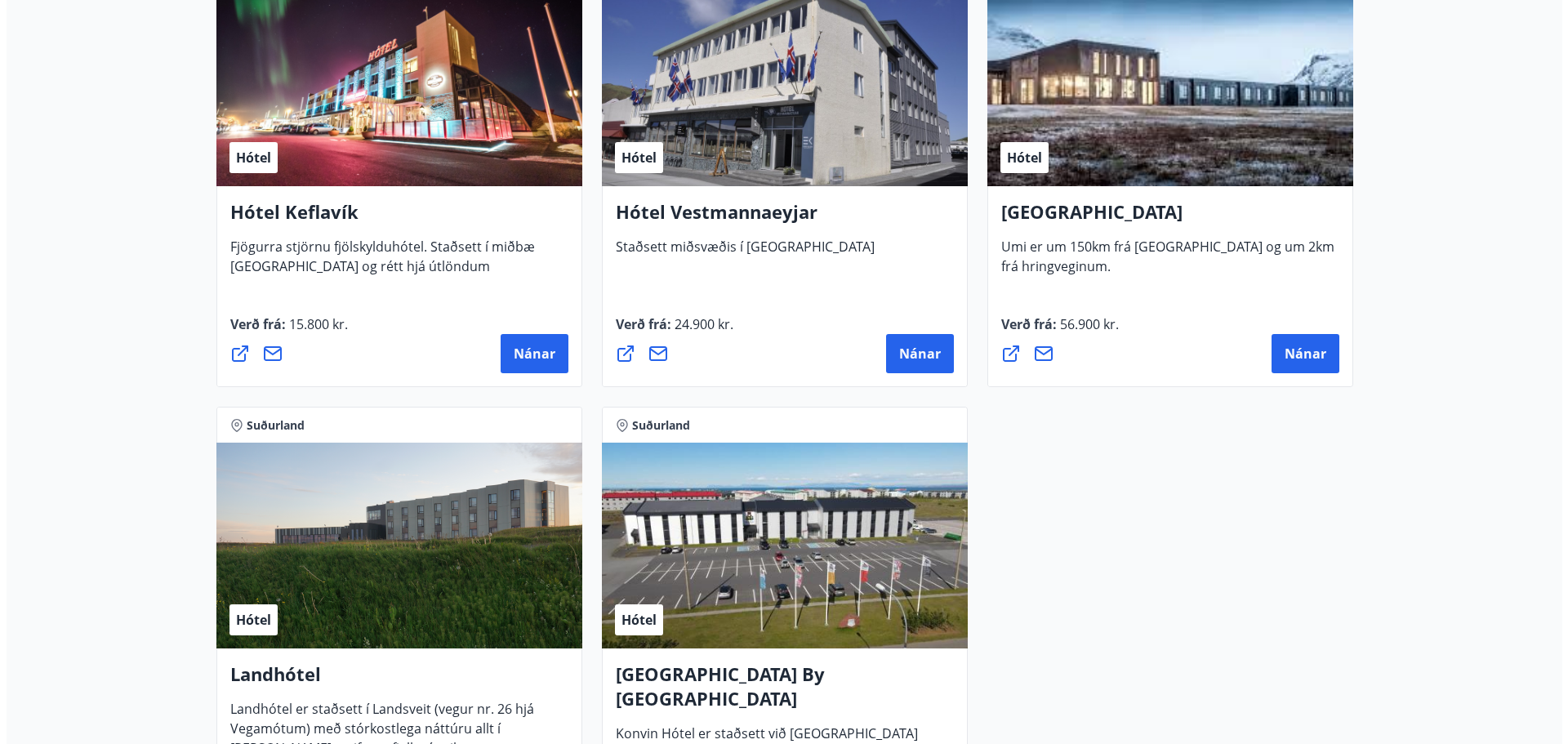
scroll to position [4066, 0]
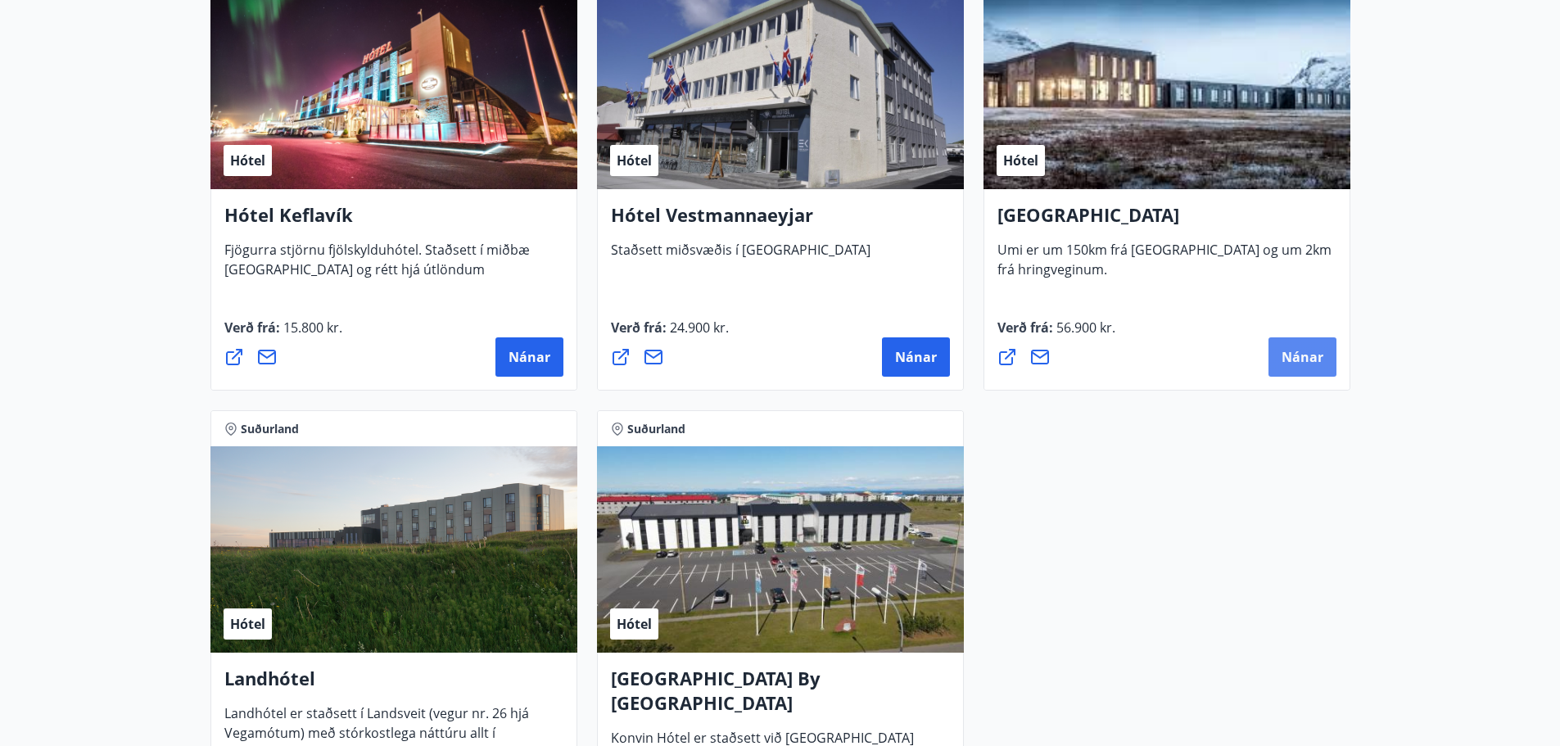
click at [1310, 364] on span "Nánar" at bounding box center [1303, 357] width 42 height 18
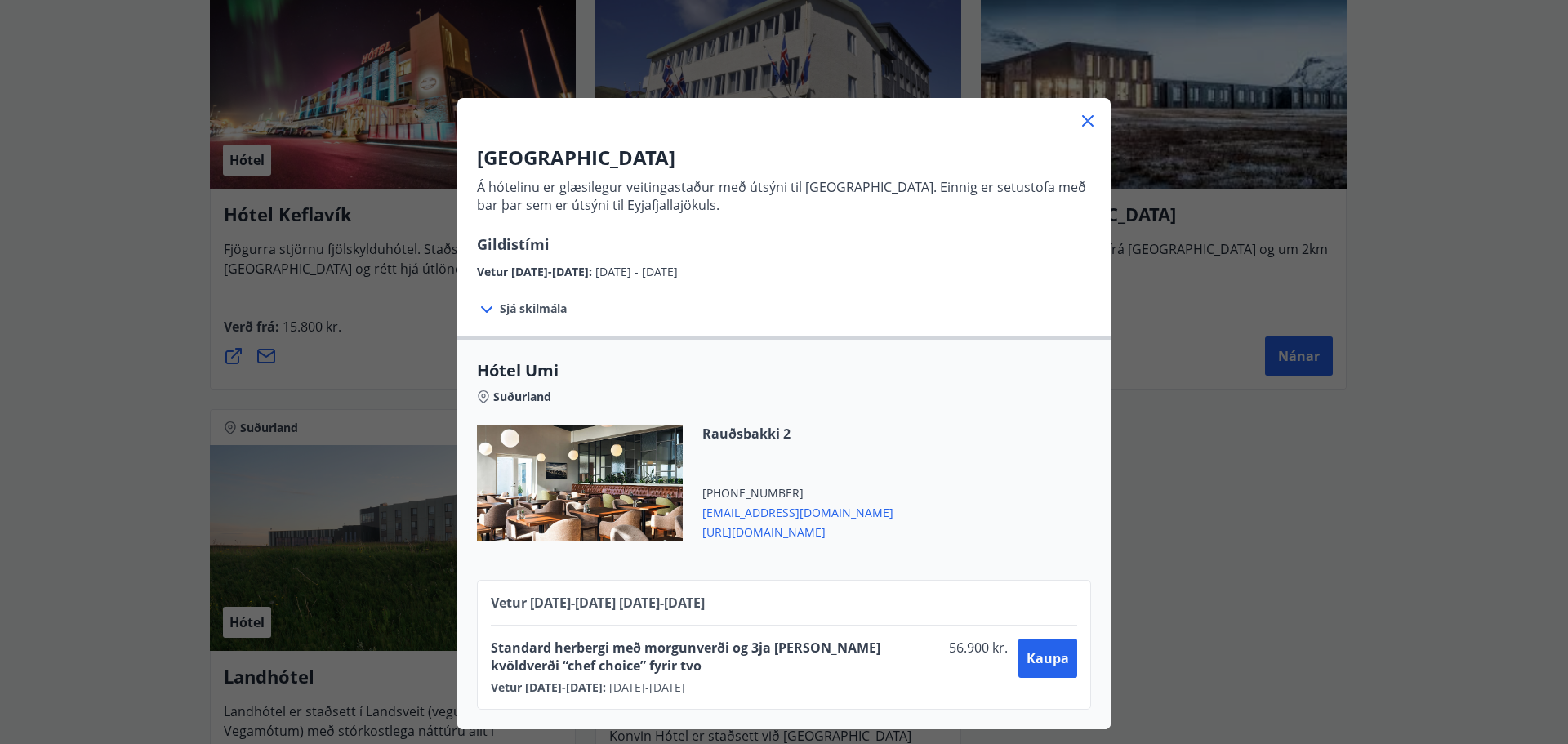
drag, startPoint x: 546, startPoint y: 309, endPoint x: 510, endPoint y: 310, distance: 36.0
click at [510, 310] on span "Sjá skilmála" at bounding box center [533, 308] width 67 height 16
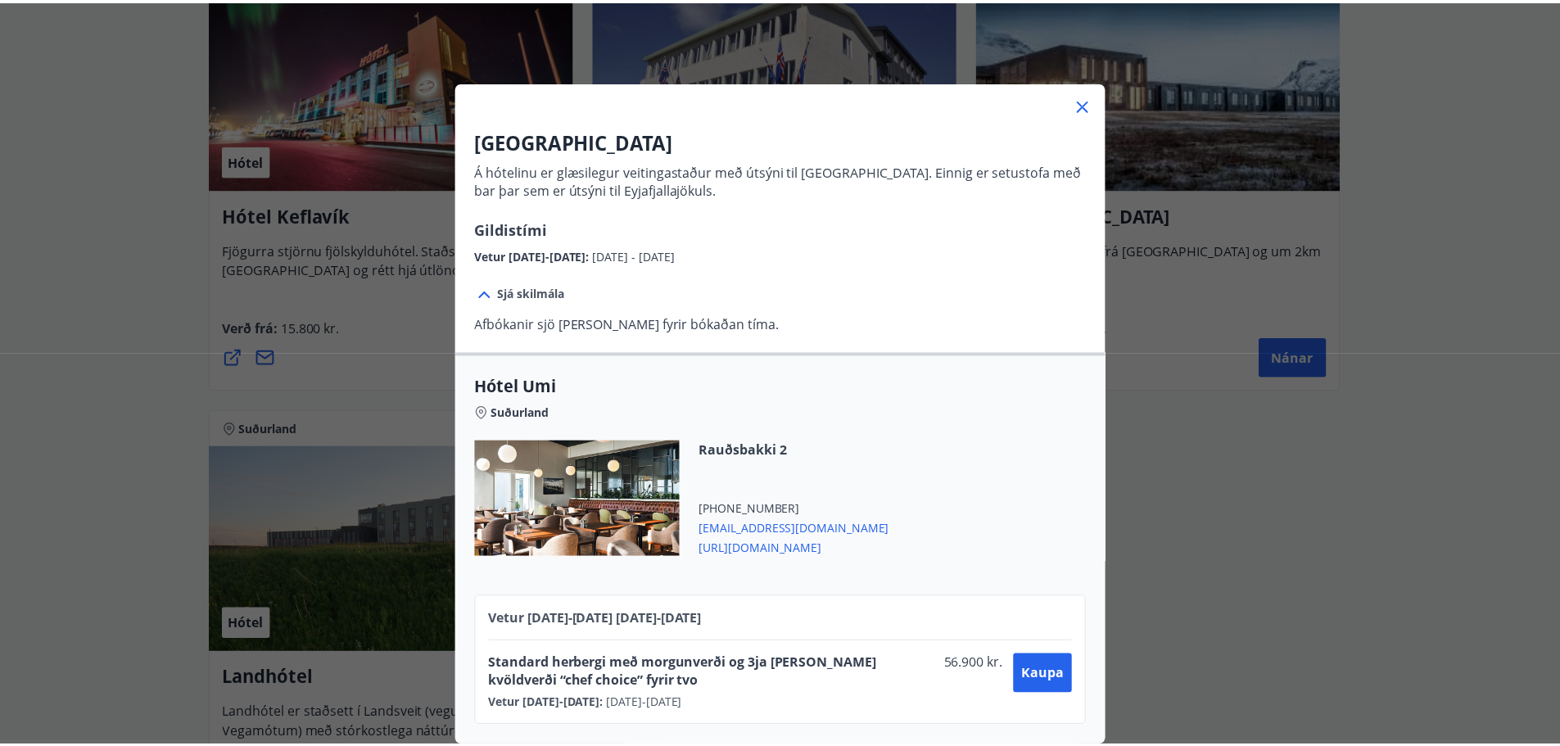
scroll to position [29, 0]
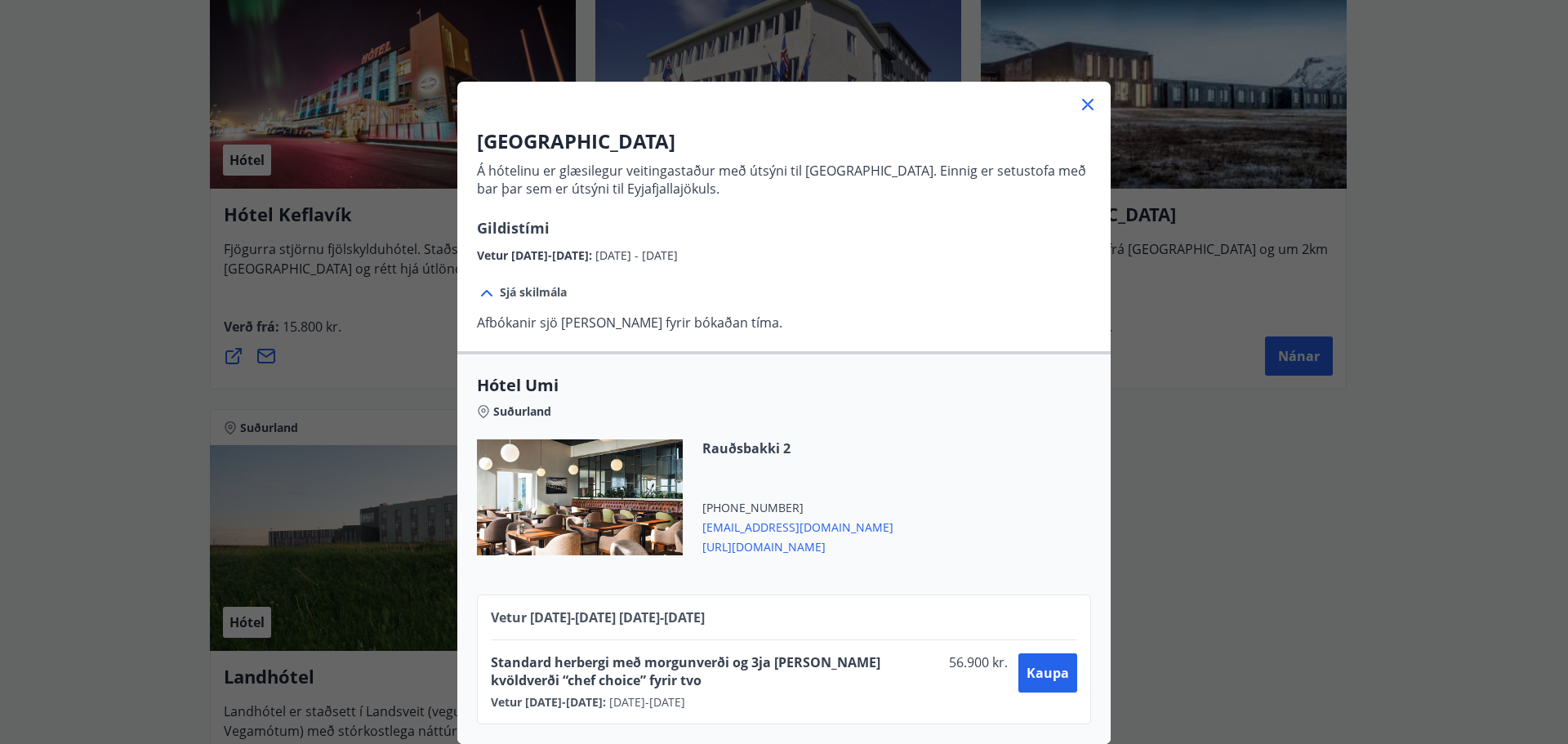
click at [1098, 97] on div at bounding box center [784, 98] width 653 height 33
click at [1082, 95] on icon at bounding box center [1088, 105] width 20 height 20
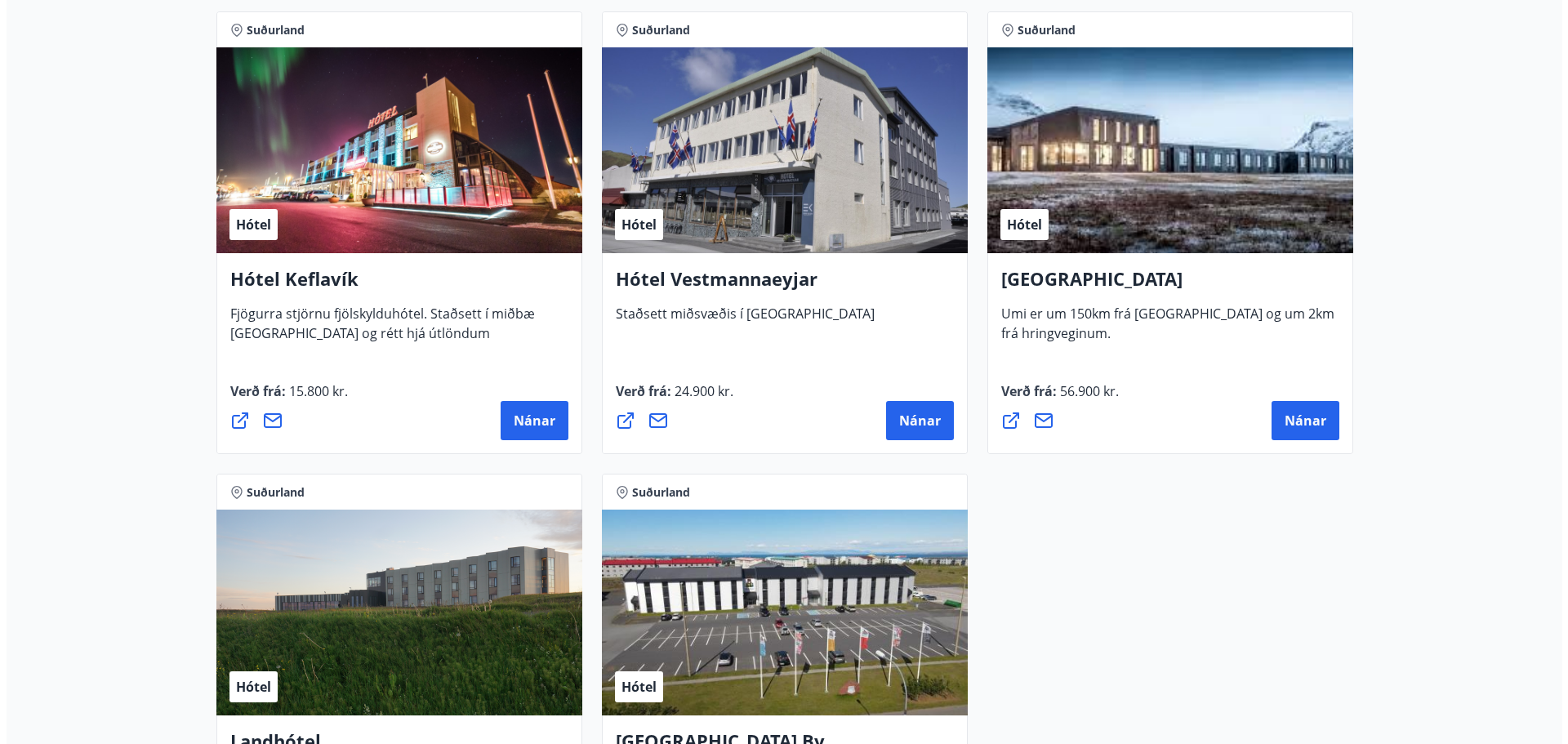
scroll to position [3891, 0]
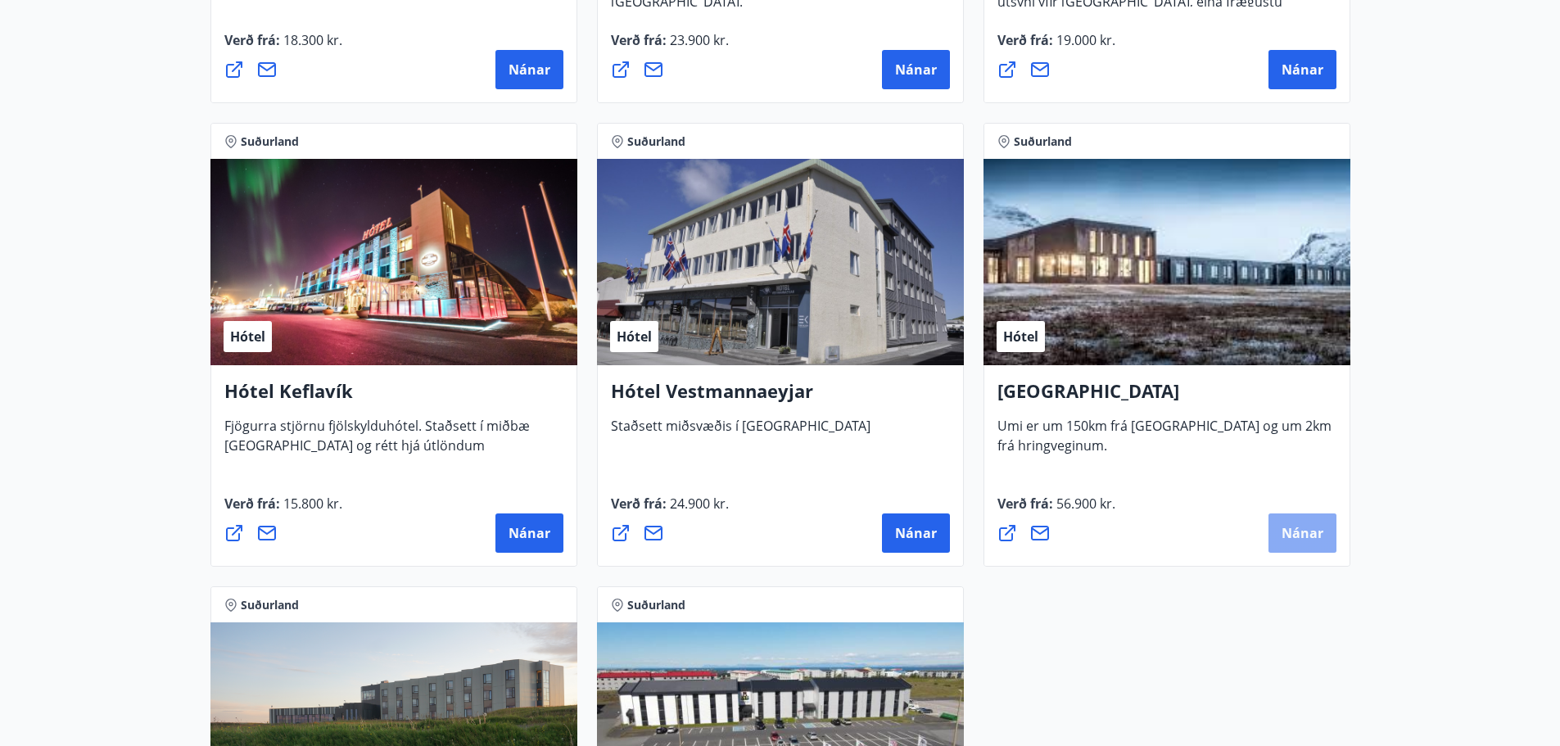
click at [1291, 527] on span "Nánar" at bounding box center [1303, 533] width 42 height 18
